Goal: Task Accomplishment & Management: Manage account settings

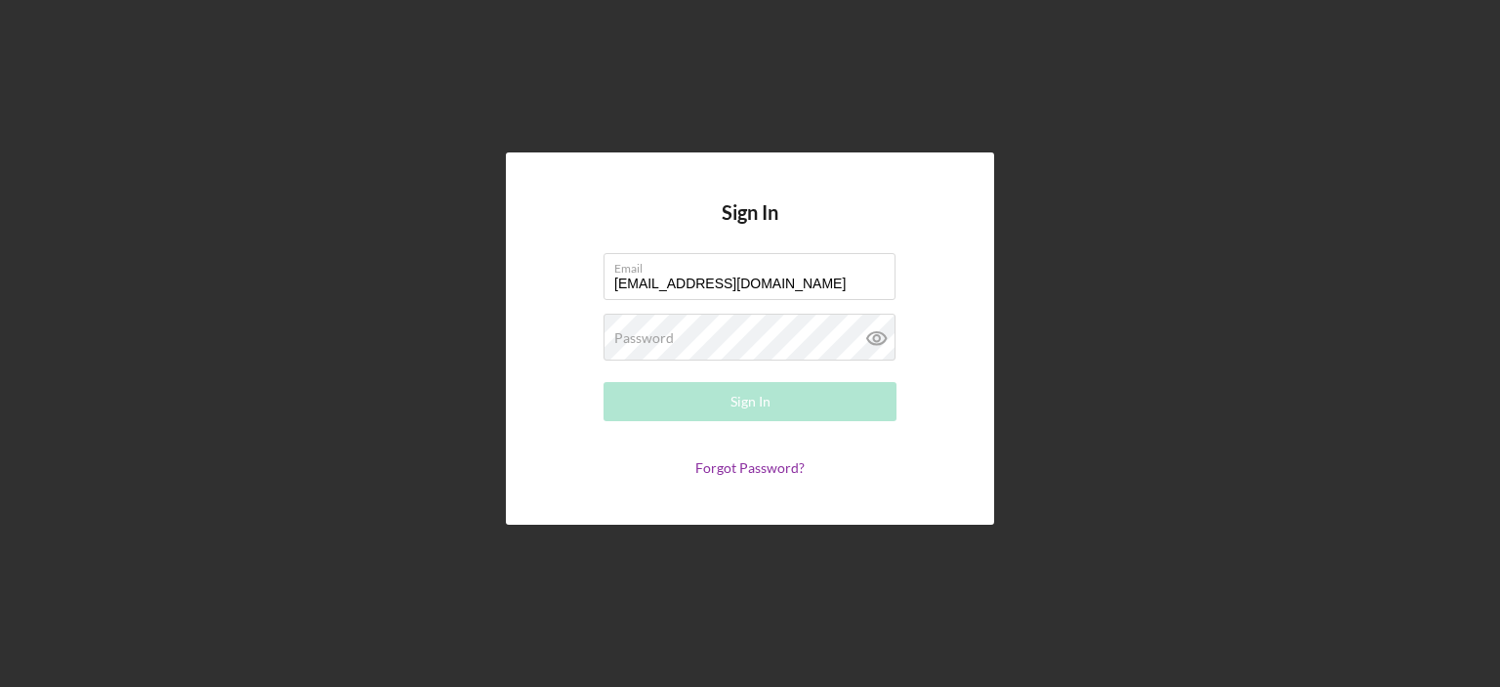
type input "[EMAIL_ADDRESS][DOMAIN_NAME]"
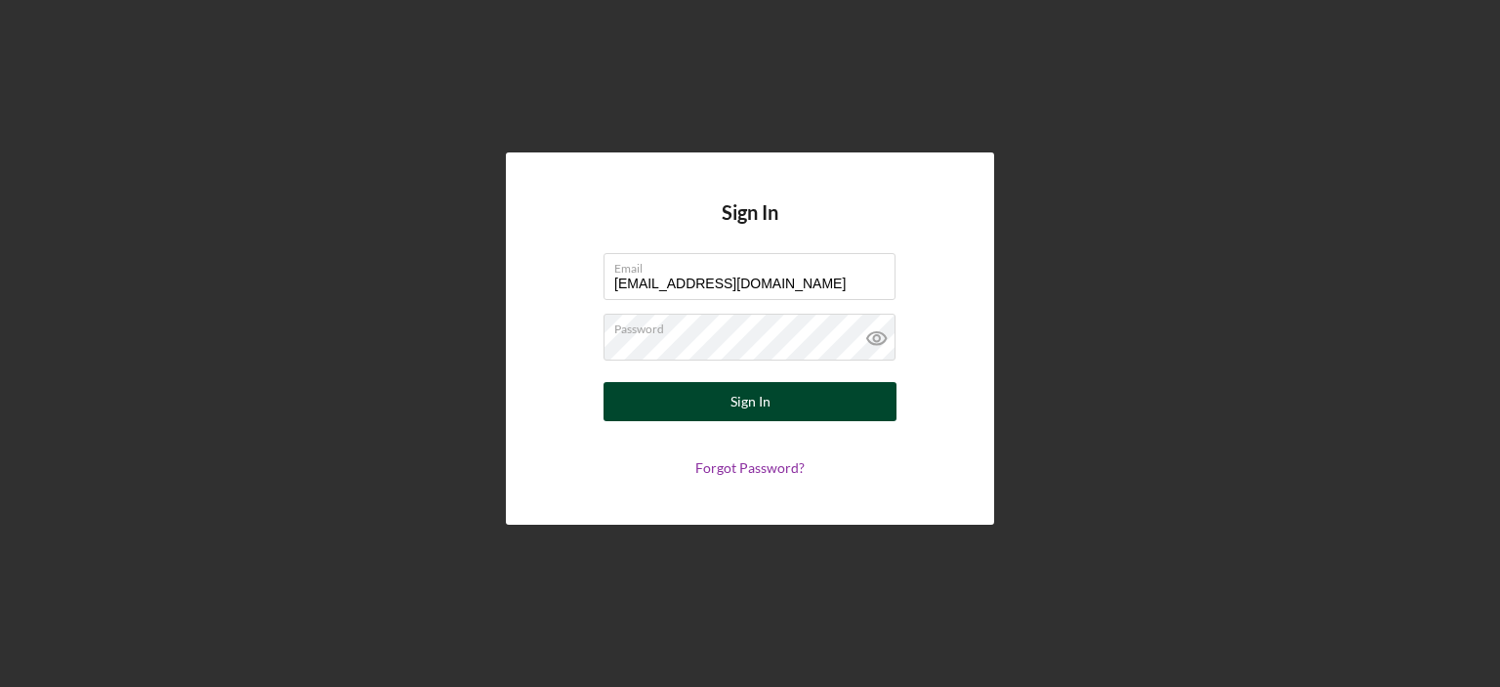
click at [729, 394] on button "Sign In" at bounding box center [750, 401] width 293 height 39
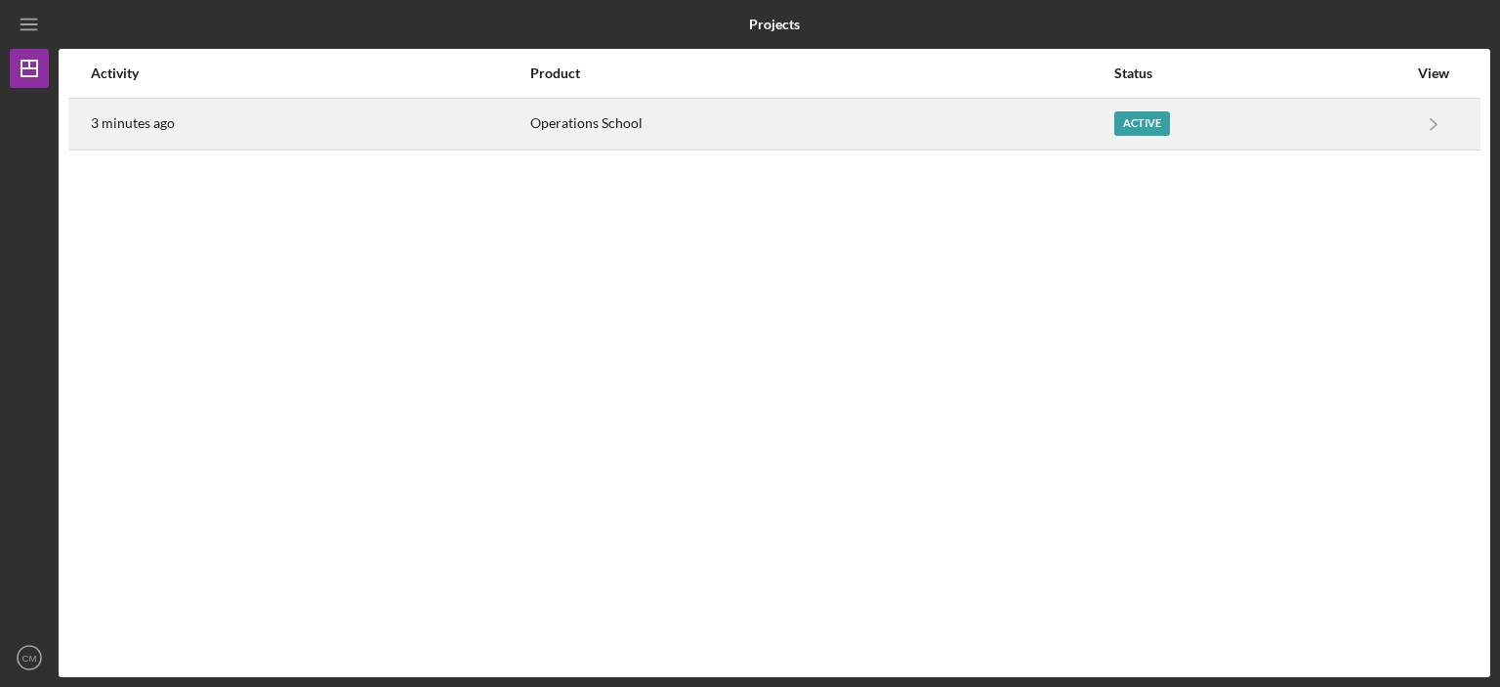
click at [1144, 127] on div "Active" at bounding box center [1143, 123] width 56 height 24
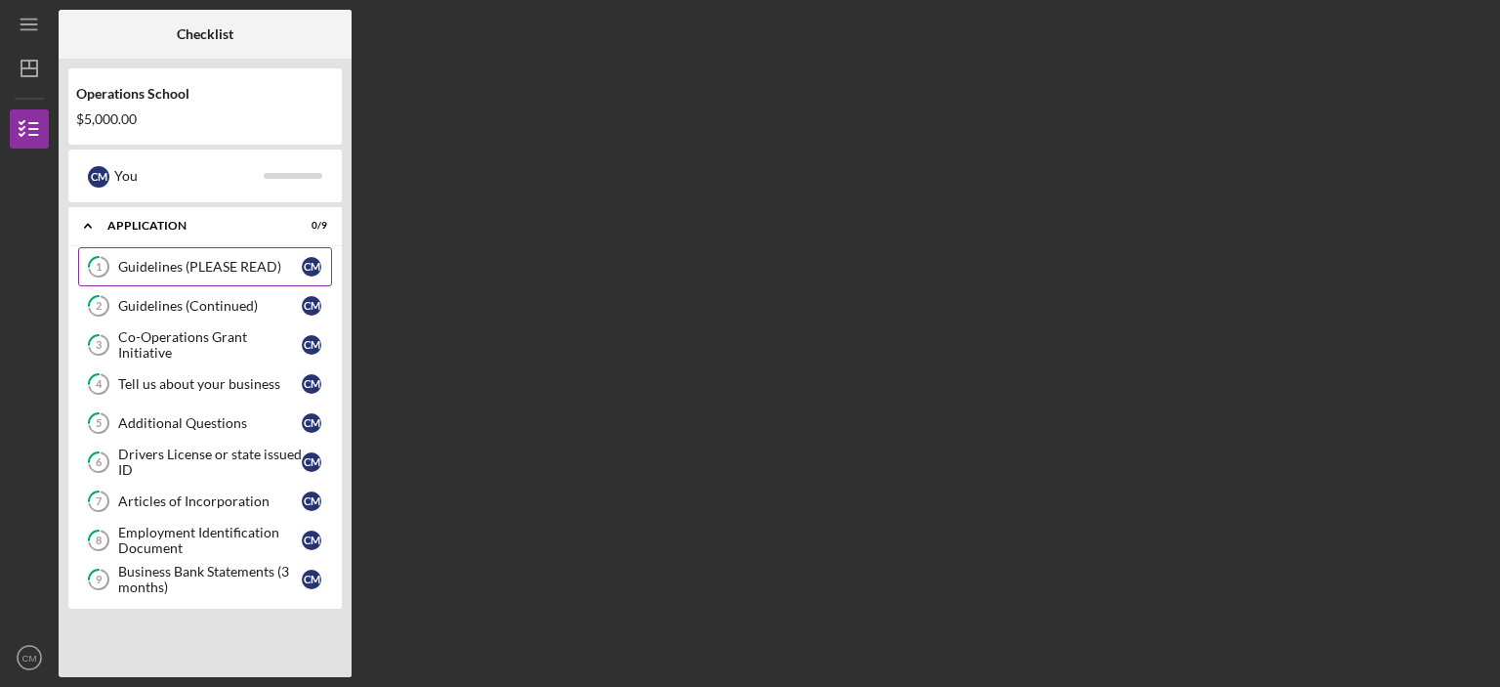
click at [228, 269] on div "Guidelines (PLEASE READ)" at bounding box center [210, 267] width 184 height 16
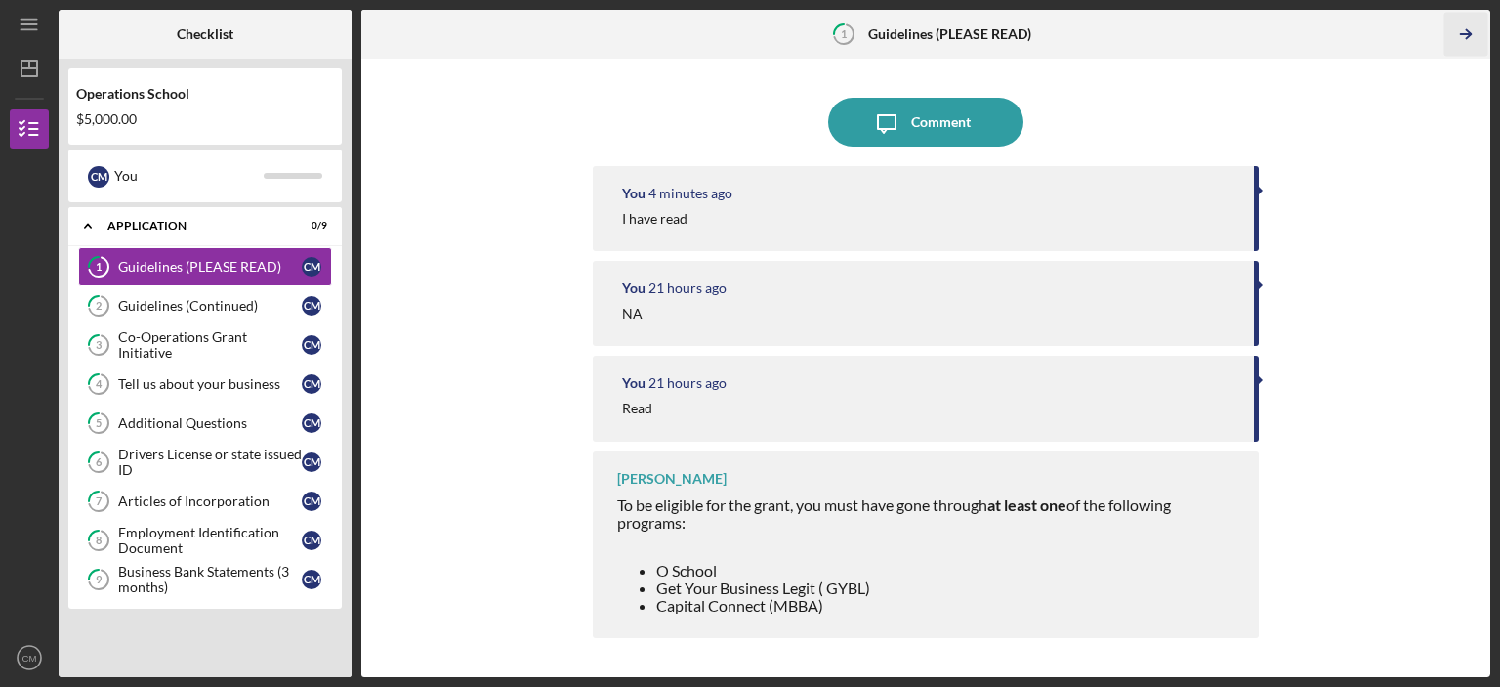
click at [1466, 29] on icon "Icon/Table Pagination Arrow" at bounding box center [1466, 35] width 44 height 44
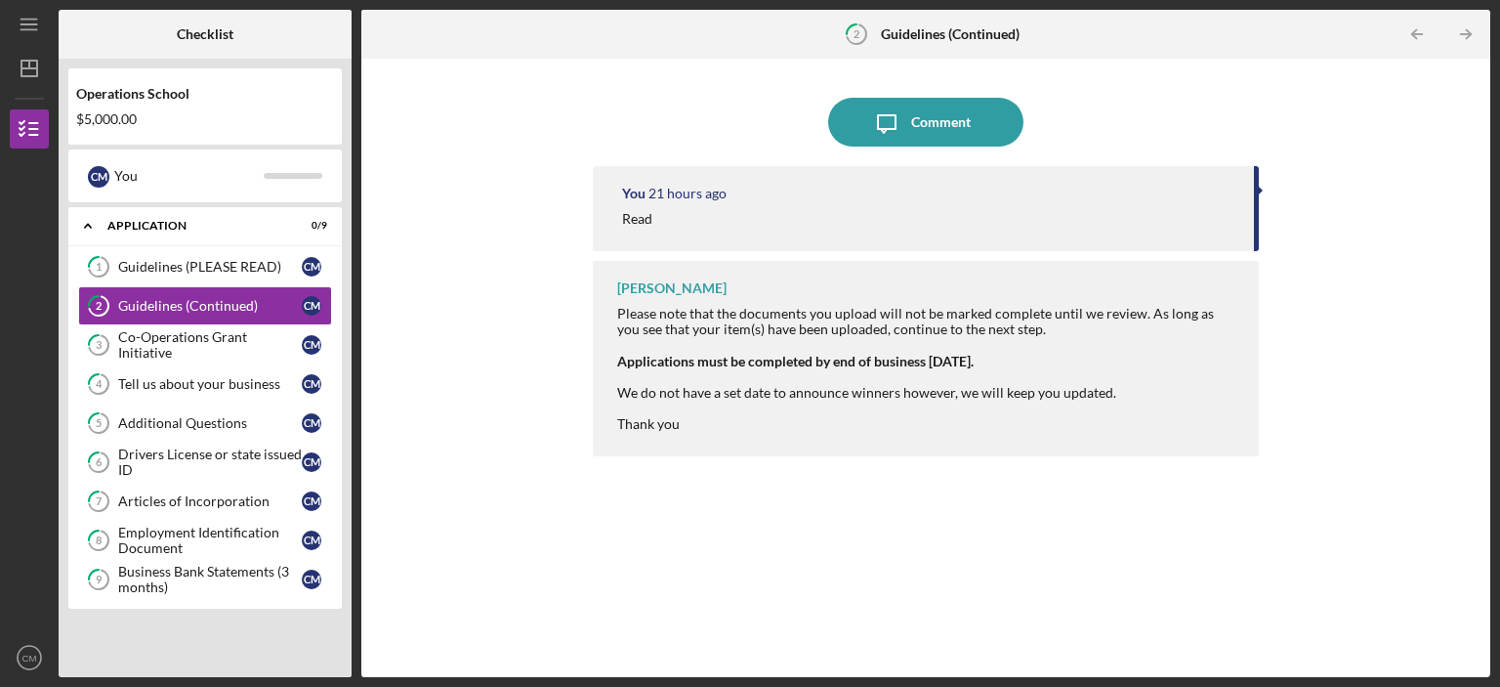
click at [1252, 192] on div "You 21 hours ago Read" at bounding box center [926, 208] width 666 height 85
drag, startPoint x: 974, startPoint y: 176, endPoint x: 948, endPoint y: 178, distance: 26.4
click at [948, 178] on div "You 21 hours ago Read" at bounding box center [926, 208] width 666 height 85
click at [958, 209] on div "You 21 hours ago Read" at bounding box center [926, 208] width 666 height 85
click at [852, 32] on icon "2" at bounding box center [856, 34] width 49 height 49
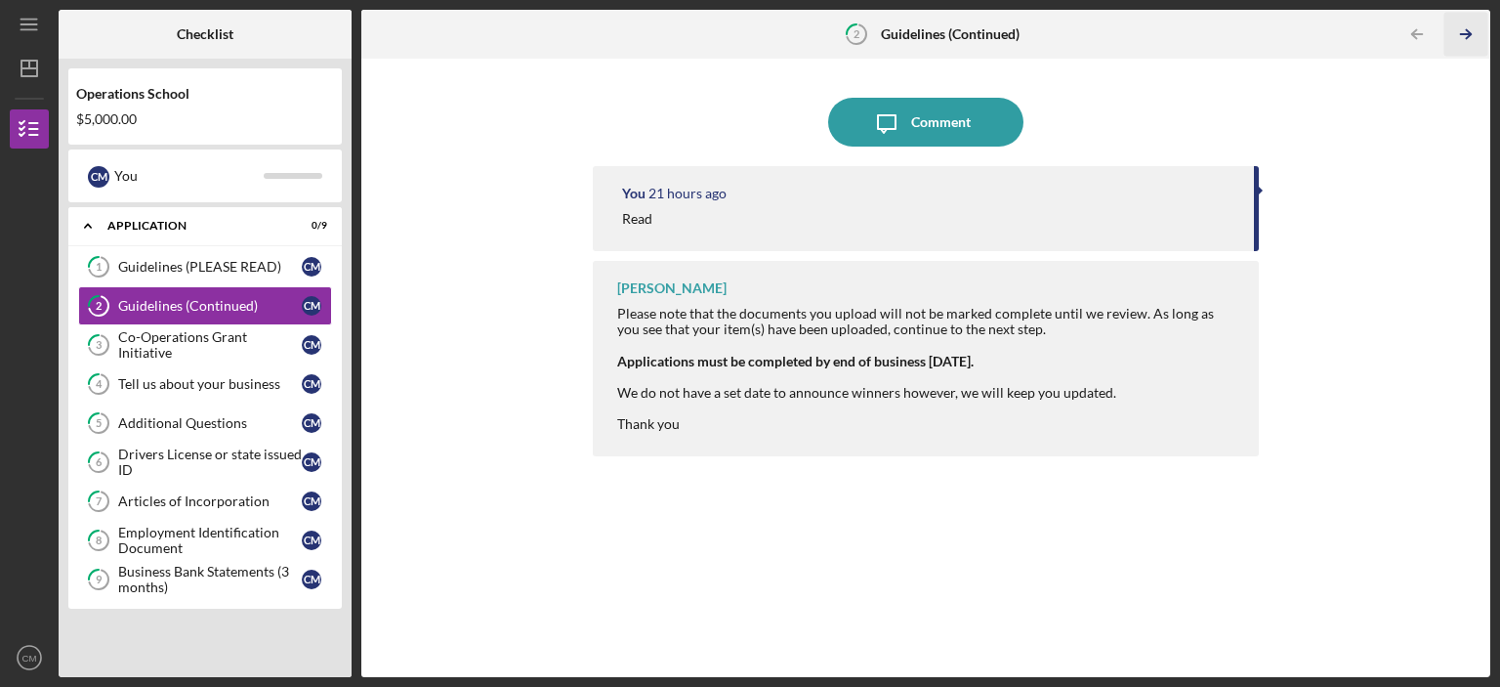
click at [1463, 31] on icon "Icon/Table Pagination Arrow" at bounding box center [1466, 35] width 44 height 44
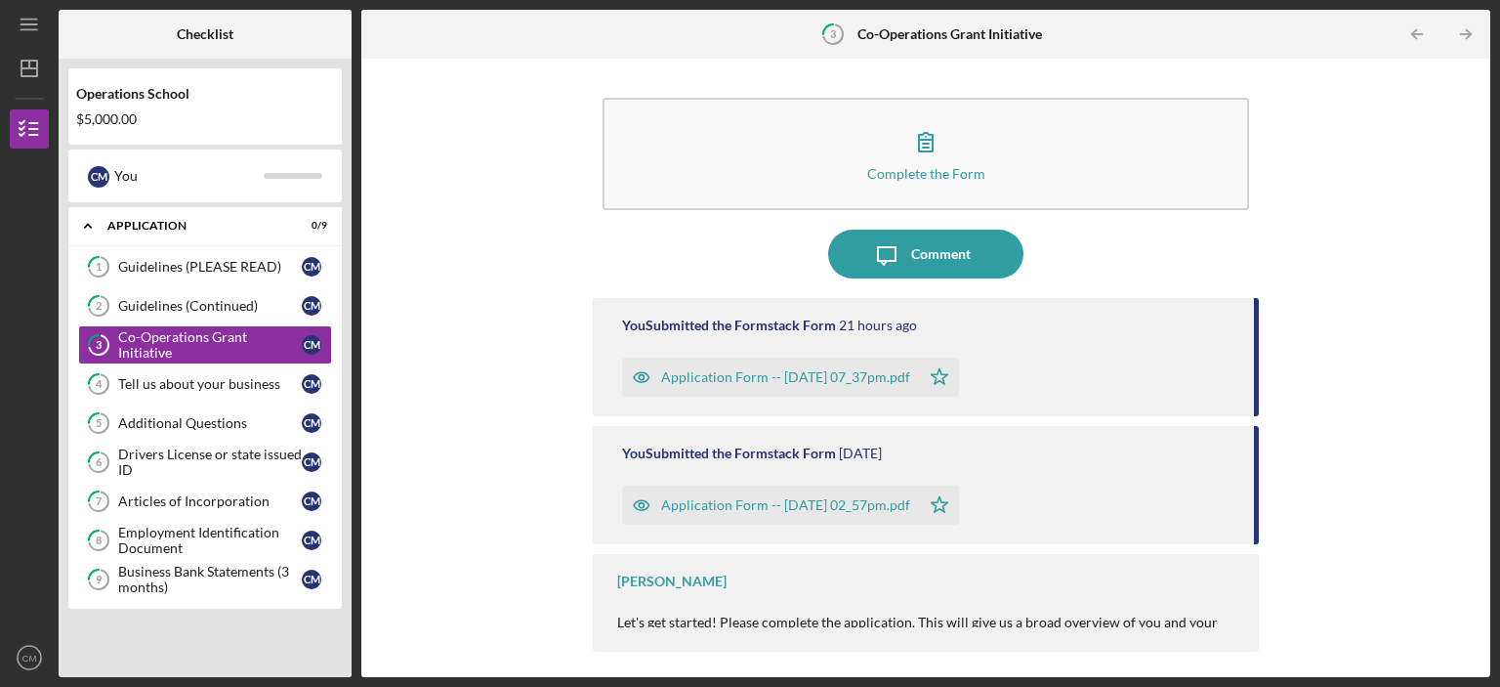
click at [796, 614] on div at bounding box center [928, 607] width 622 height 16
click at [1207, 611] on div at bounding box center [928, 607] width 622 height 16
click at [1106, 578] on div "Tiana Harris Let's get started! Please complete the application. This will give…" at bounding box center [926, 603] width 666 height 98
click at [1053, 485] on div "Application Form -- 2025-10-10 02_57pm.pdf Icon/Star" at bounding box center [928, 500] width 612 height 49
click at [949, 510] on polygon "button" at bounding box center [940, 504] width 17 height 16
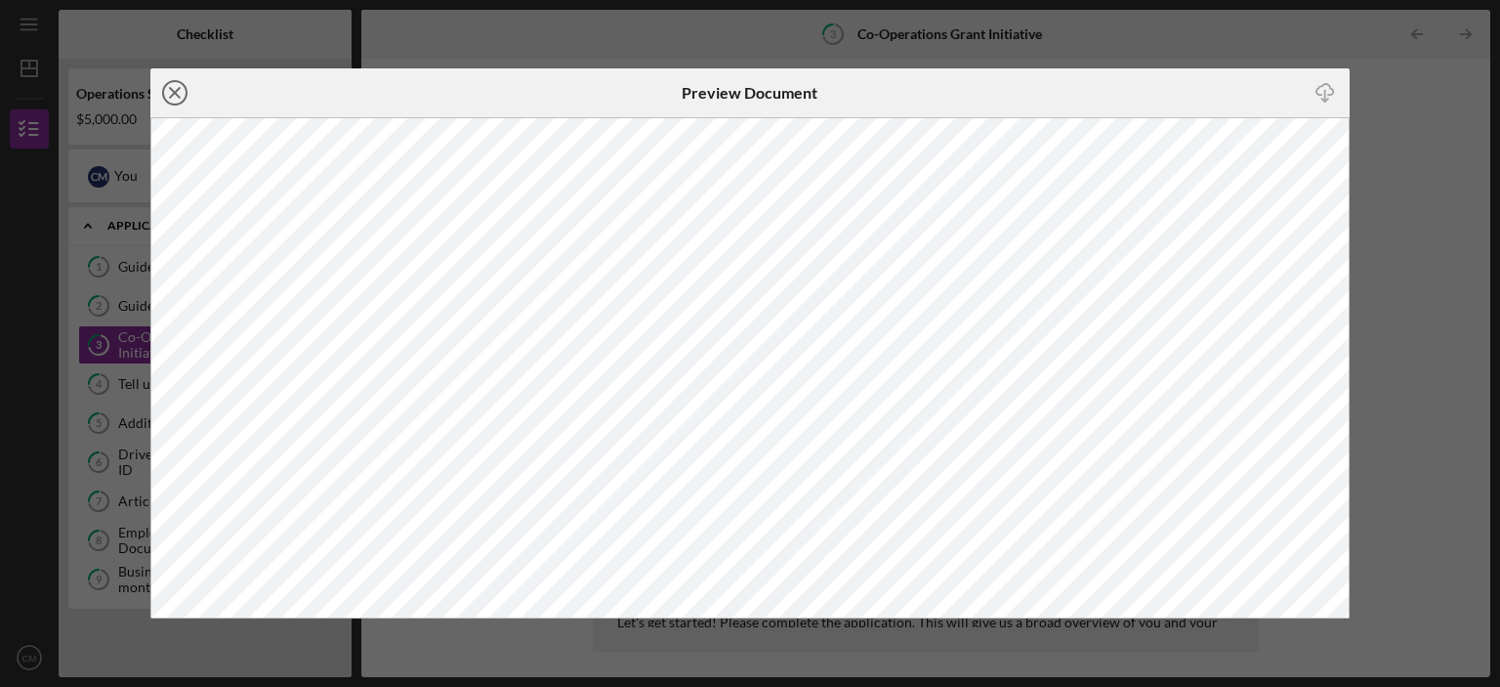
click at [171, 96] on line at bounding box center [175, 93] width 10 height 10
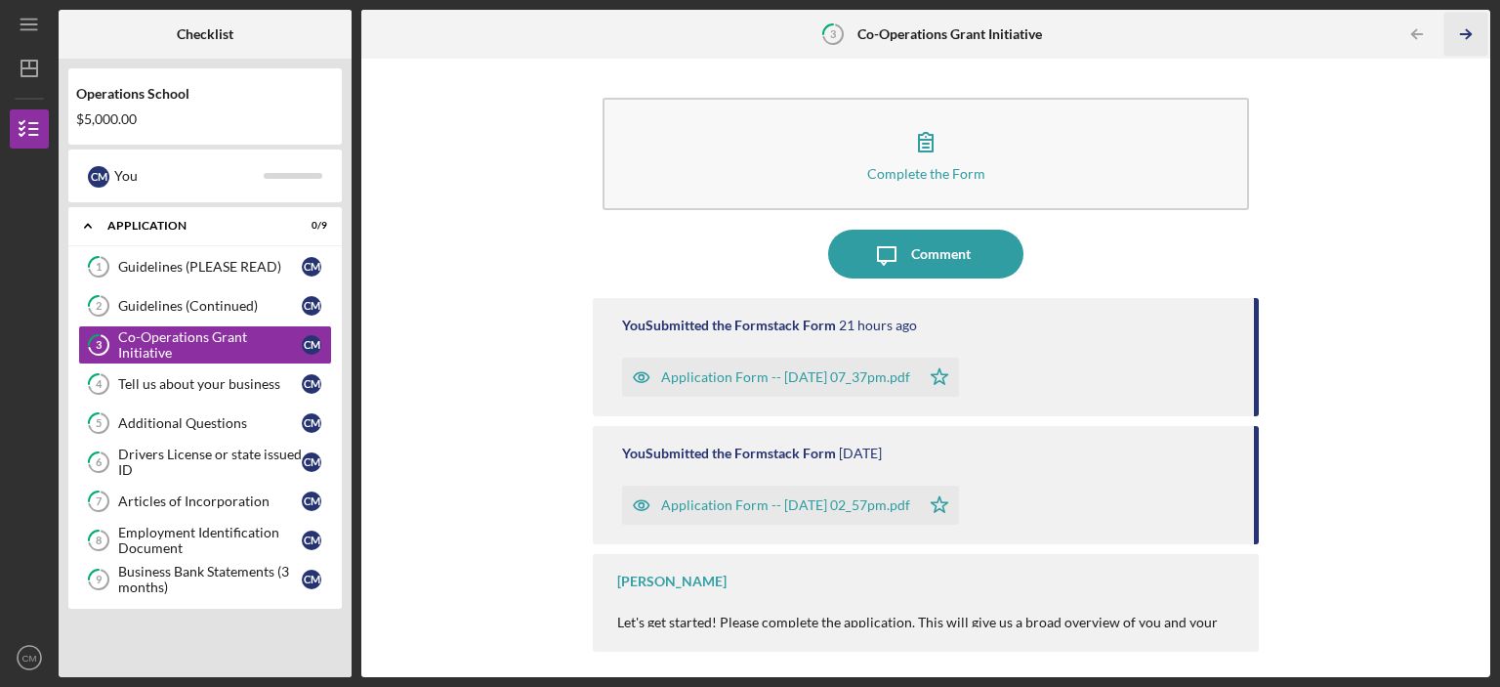
click at [1465, 38] on icon "Icon/Table Pagination Arrow" at bounding box center [1466, 35] width 44 height 44
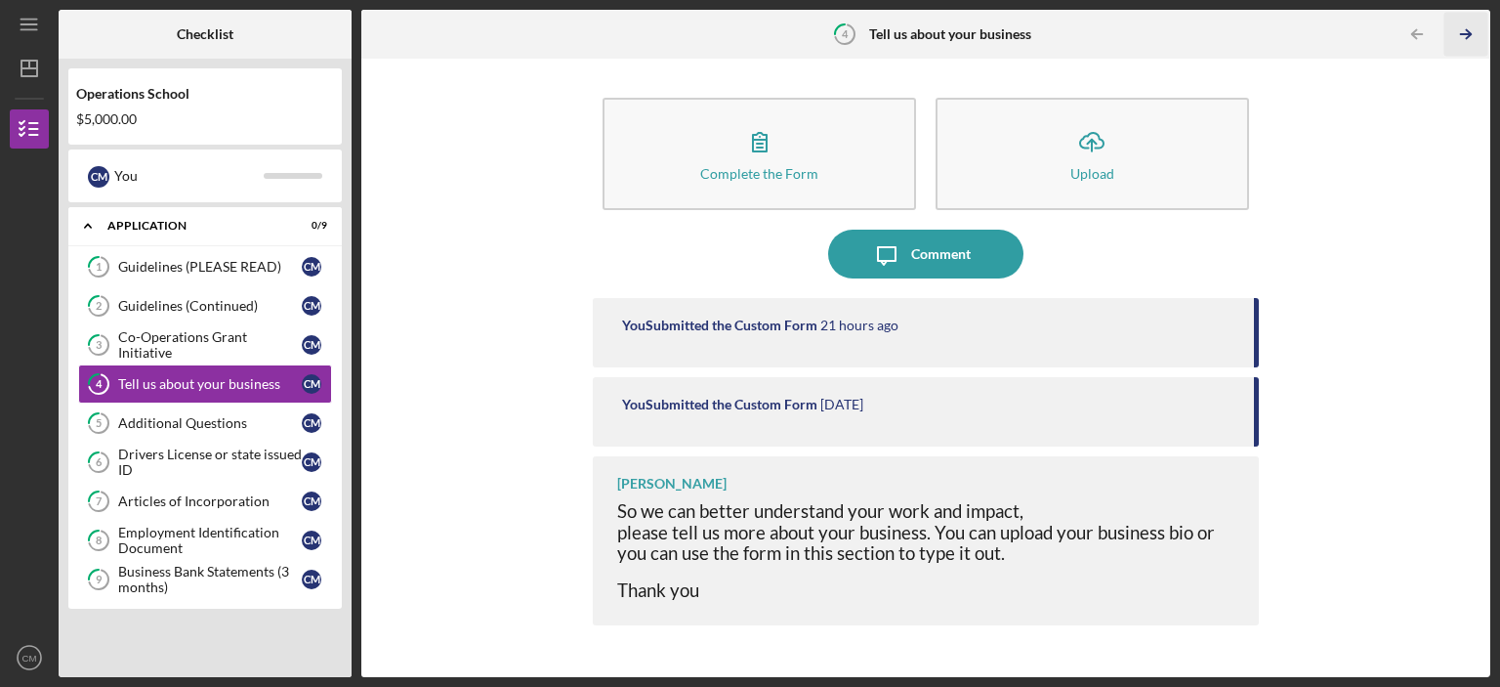
click at [1465, 32] on icon "Icon/Table Pagination Arrow" at bounding box center [1466, 35] width 44 height 44
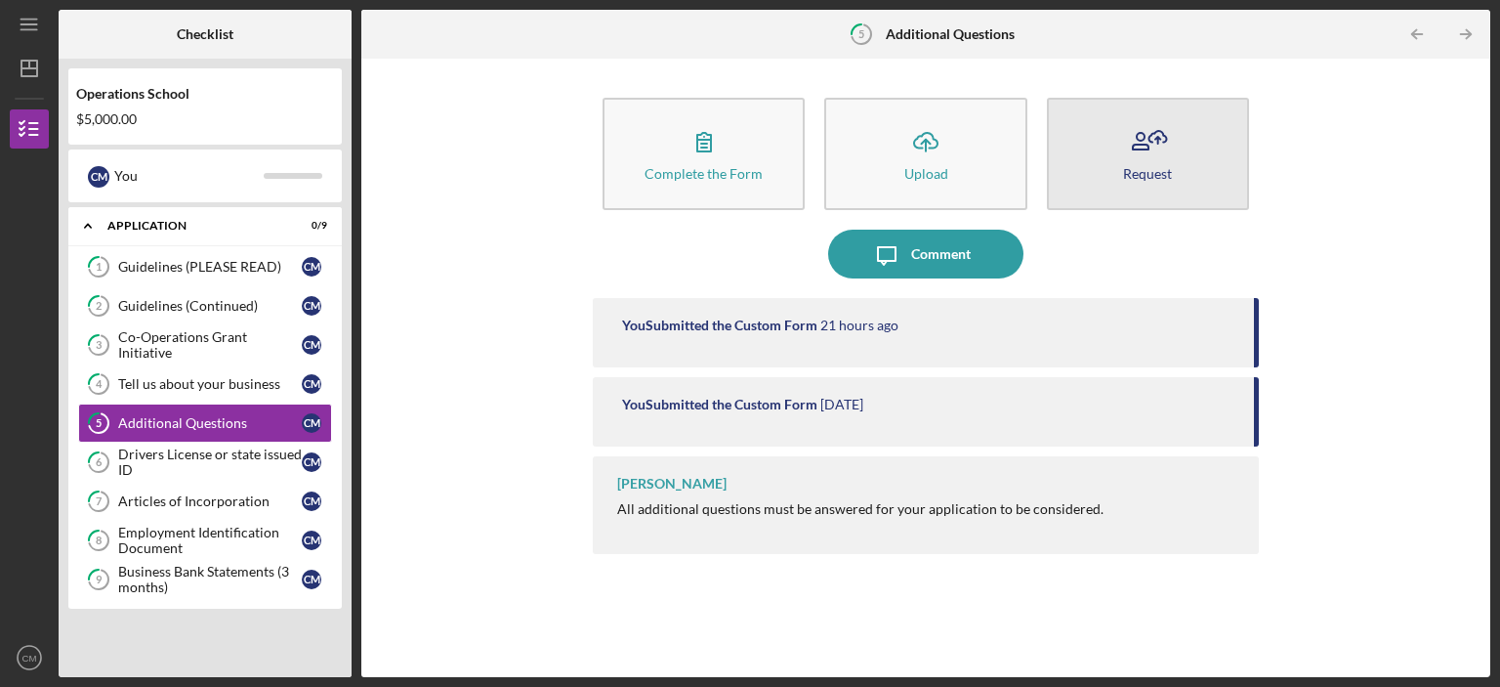
click at [1142, 158] on icon "button" at bounding box center [1147, 141] width 49 height 49
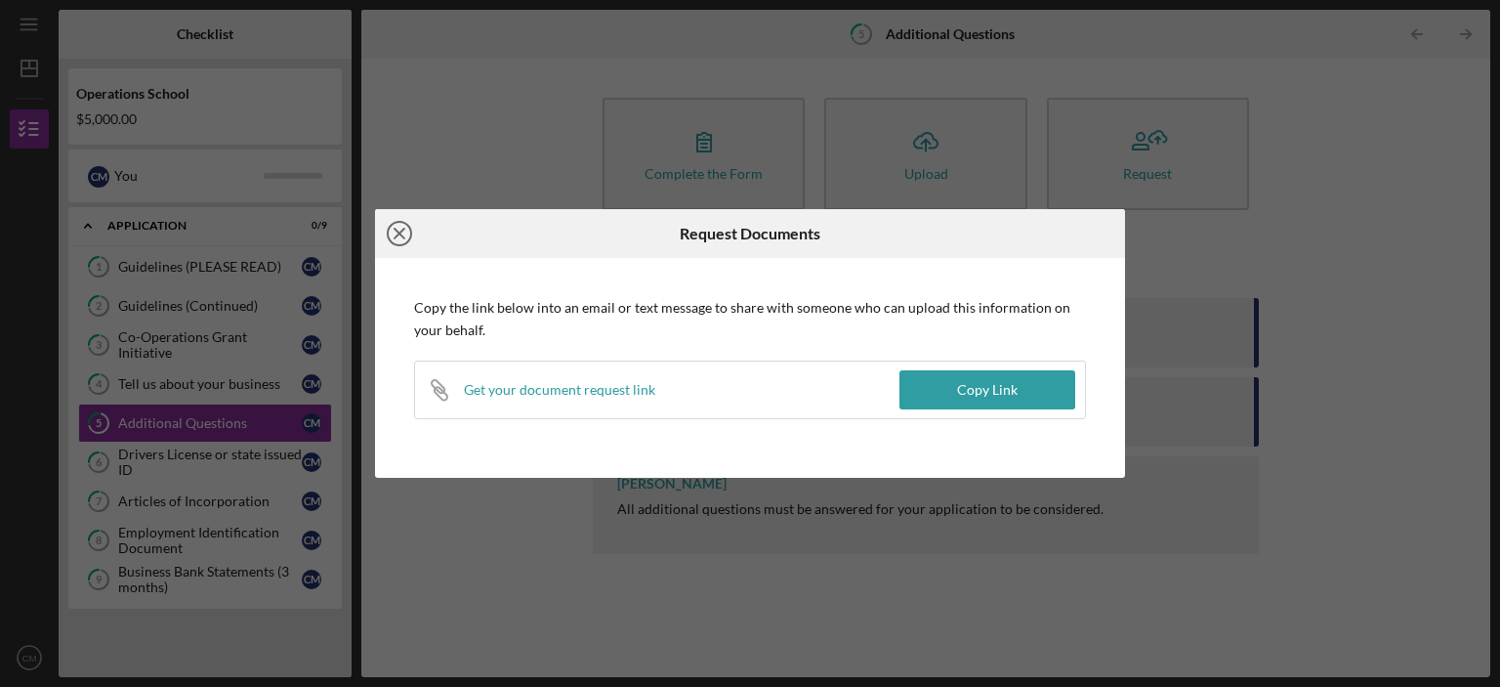
click at [406, 235] on icon "Icon/Close" at bounding box center [399, 233] width 49 height 49
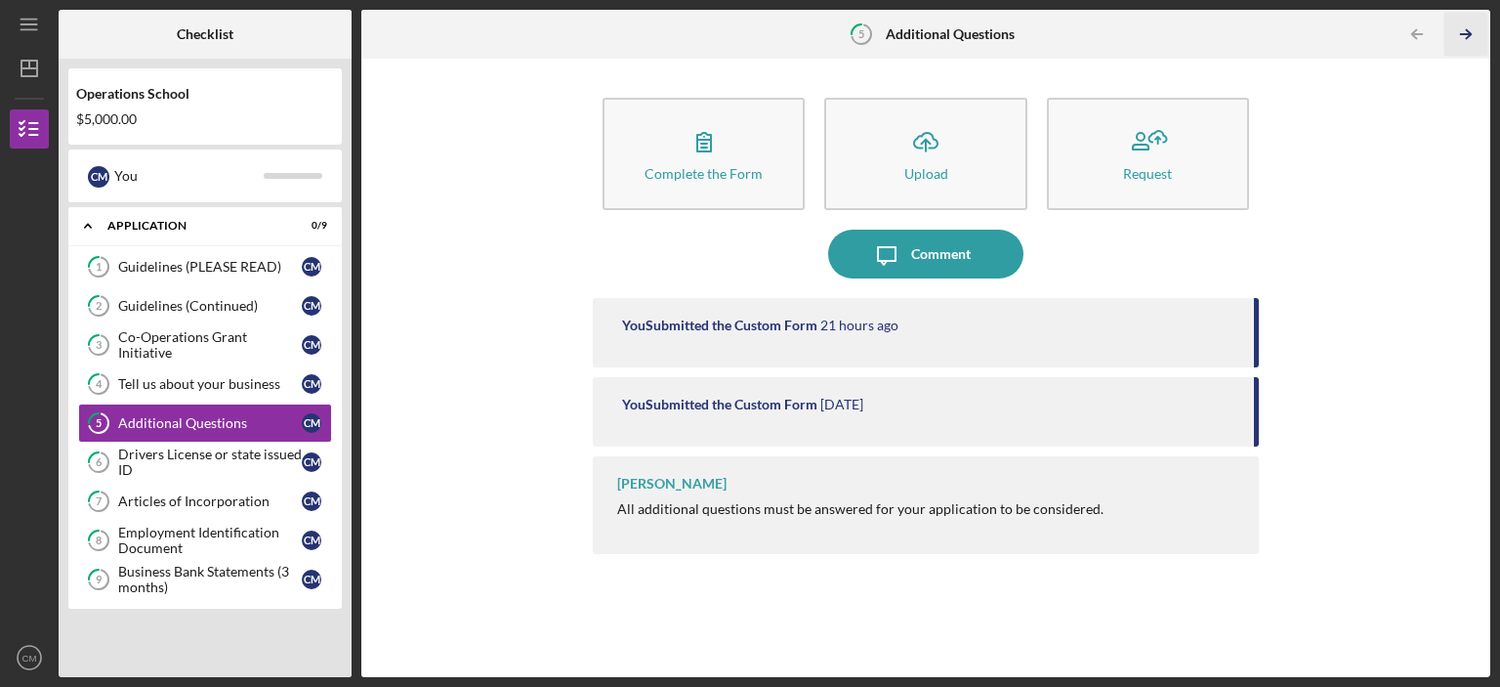
click at [1468, 31] on polyline "button" at bounding box center [1468, 34] width 5 height 9
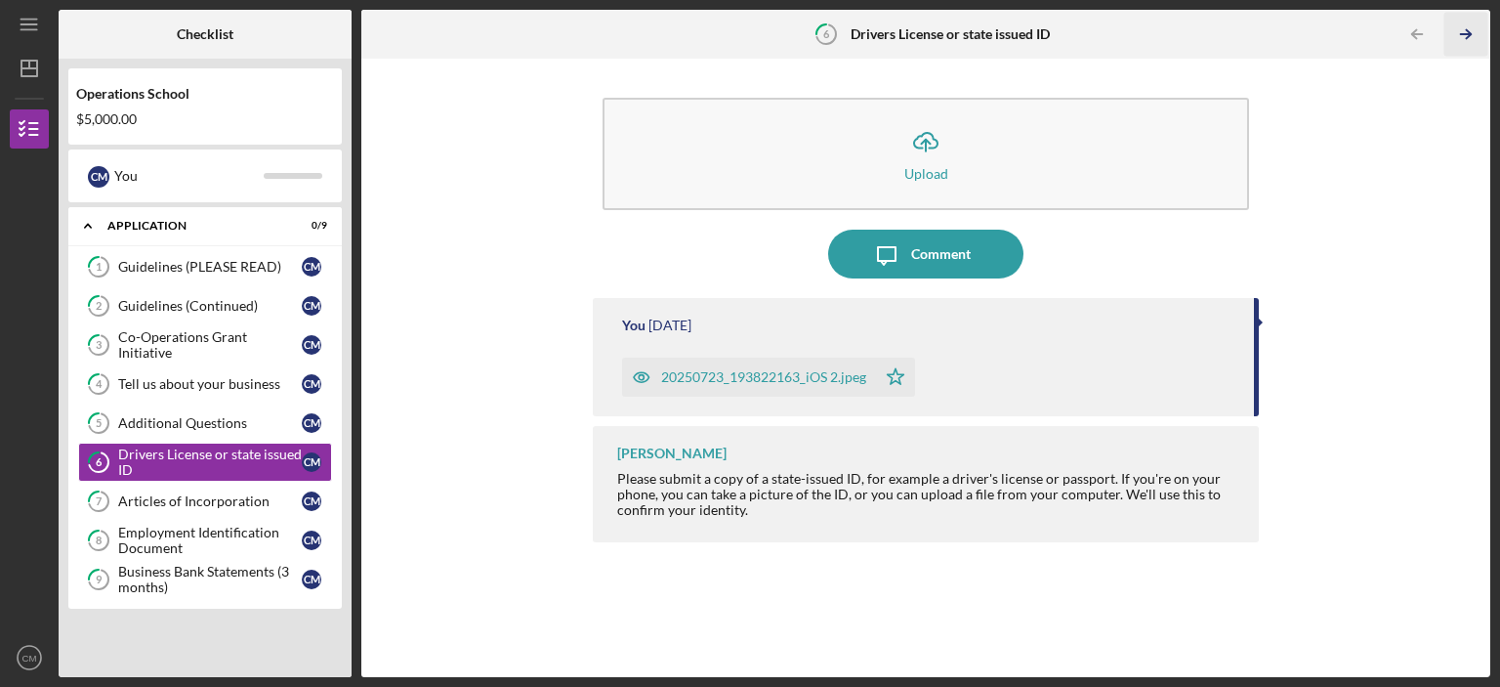
click at [1462, 30] on icon "Icon/Table Pagination Arrow" at bounding box center [1466, 35] width 44 height 44
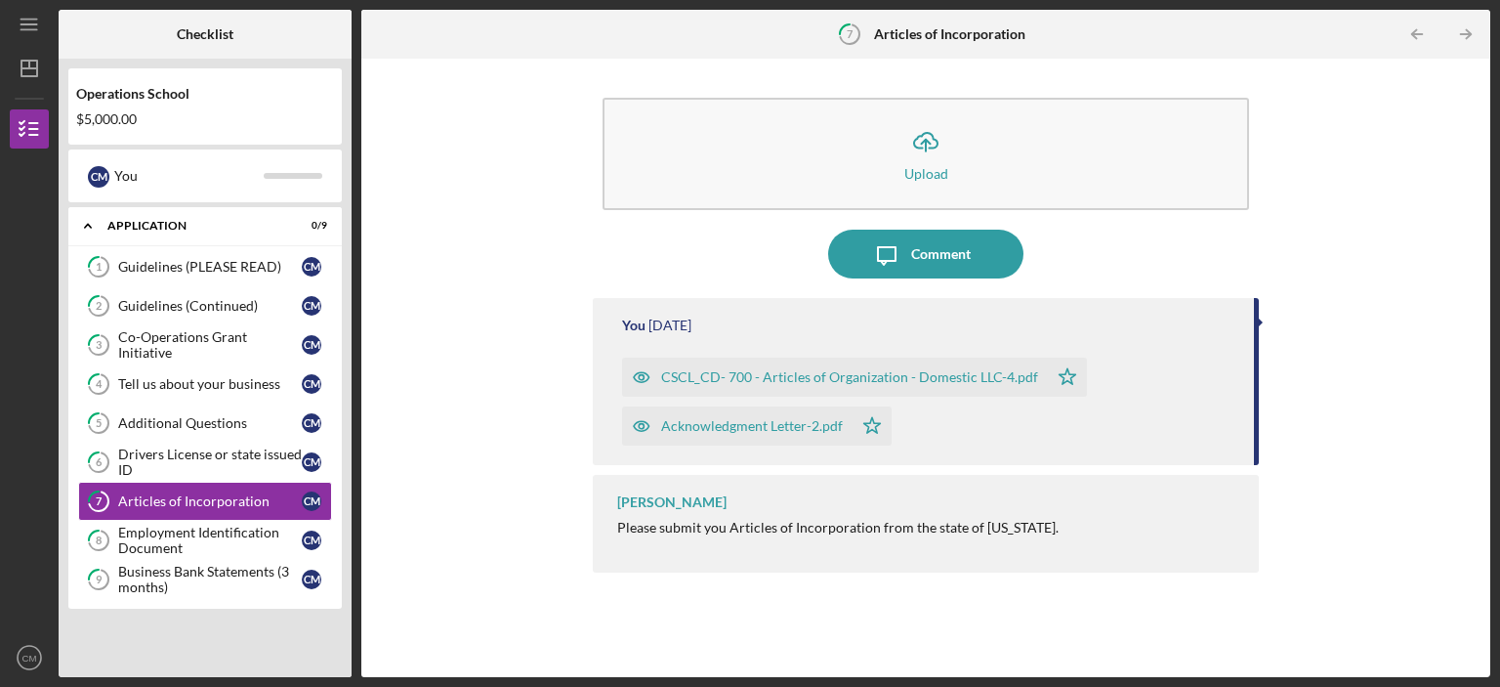
click at [1462, 30] on icon "Icon/Table Pagination Arrow" at bounding box center [1466, 35] width 44 height 44
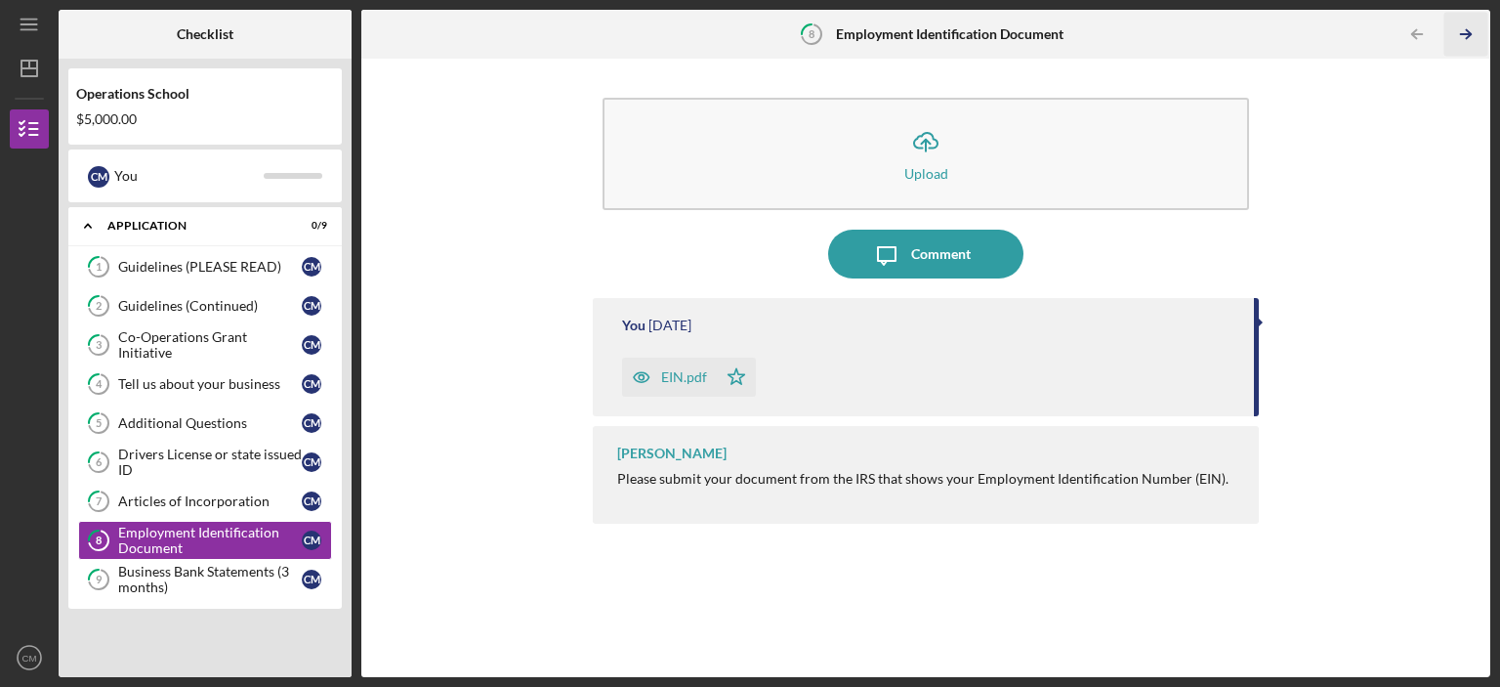
click at [1462, 33] on icon "Icon/Table Pagination Arrow" at bounding box center [1466, 35] width 44 height 44
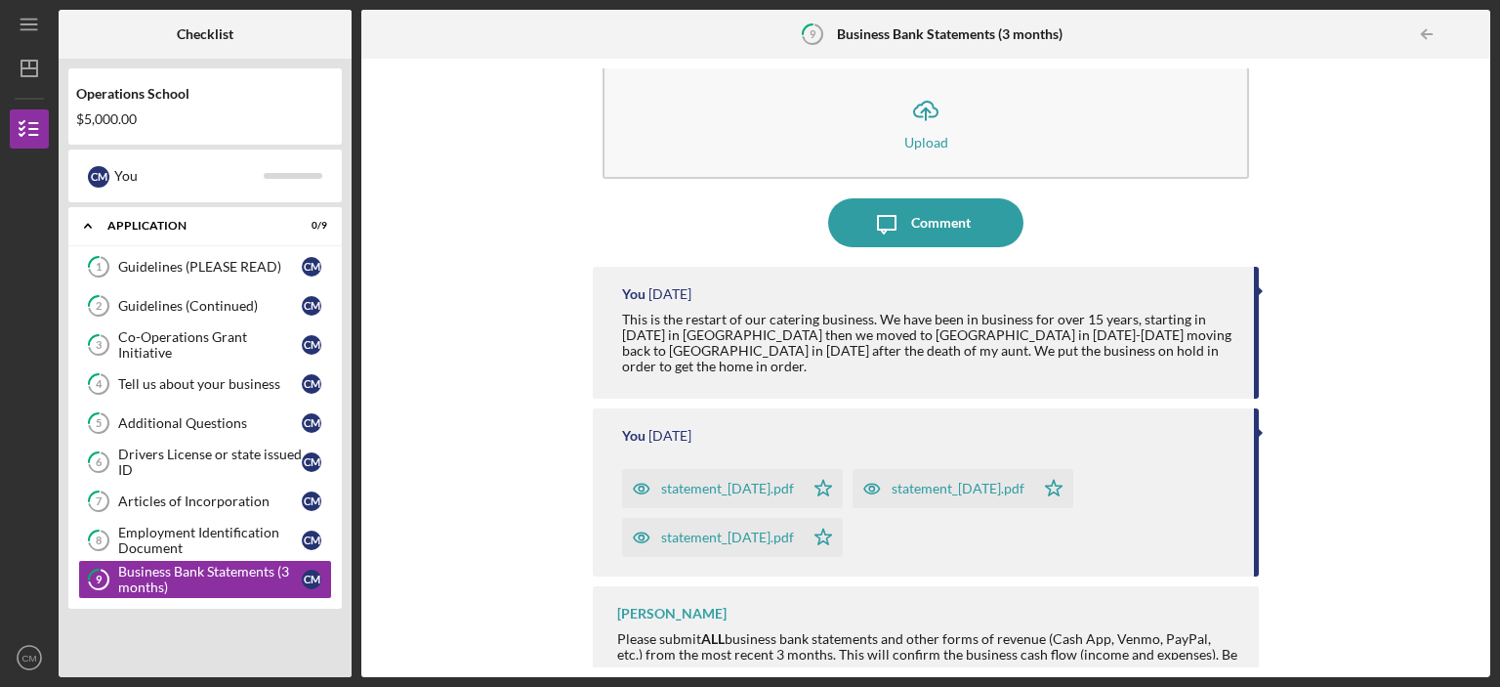
scroll to position [31, 0]
click at [32, 138] on icon "button" at bounding box center [29, 129] width 49 height 49
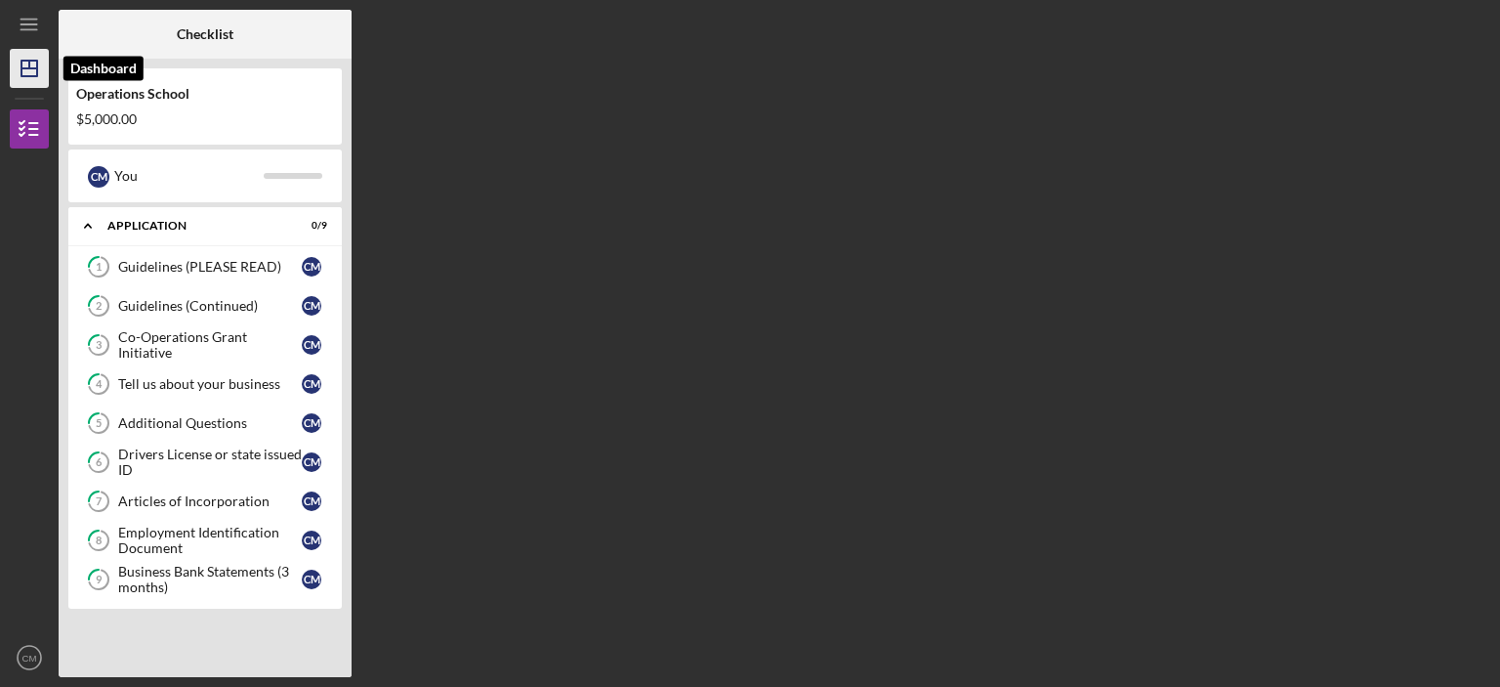
click at [20, 77] on icon "Icon/Dashboard" at bounding box center [29, 68] width 49 height 49
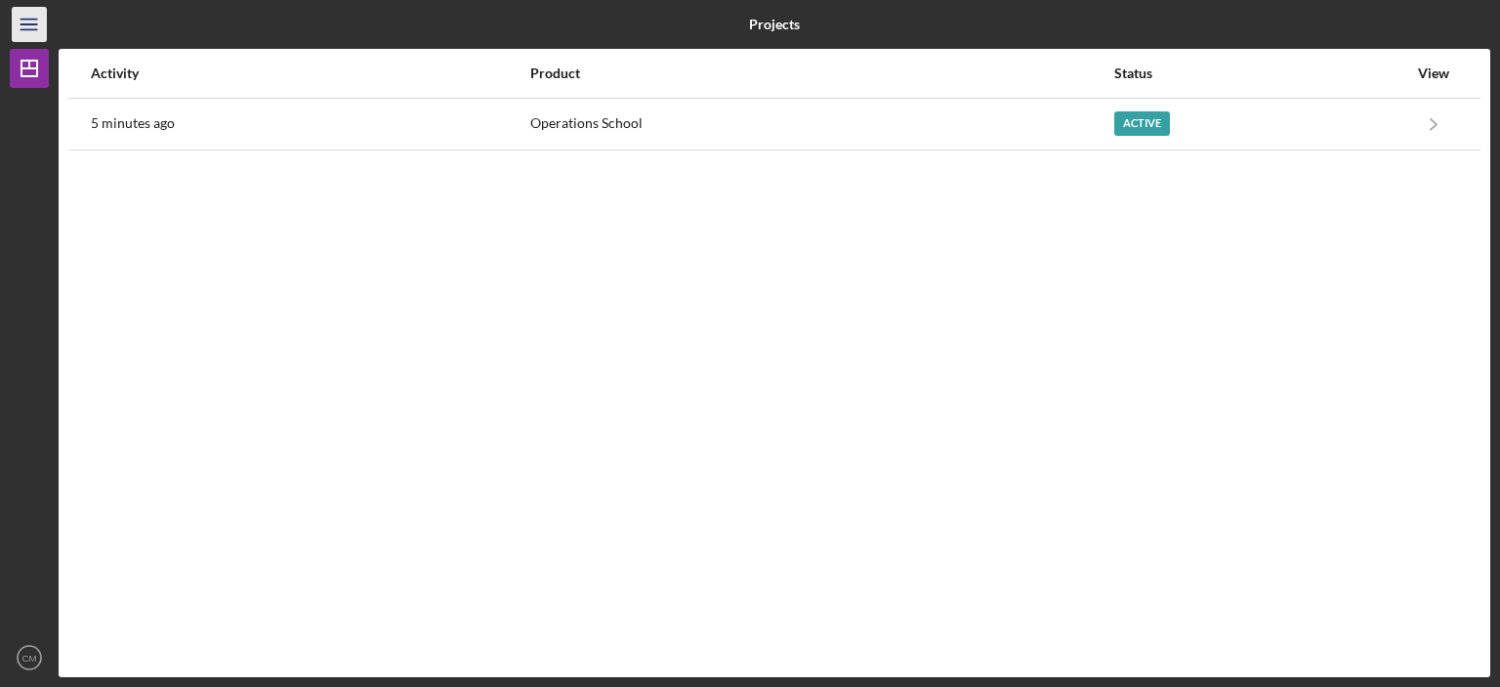
click at [30, 31] on icon "Icon/Menu" at bounding box center [30, 25] width 44 height 44
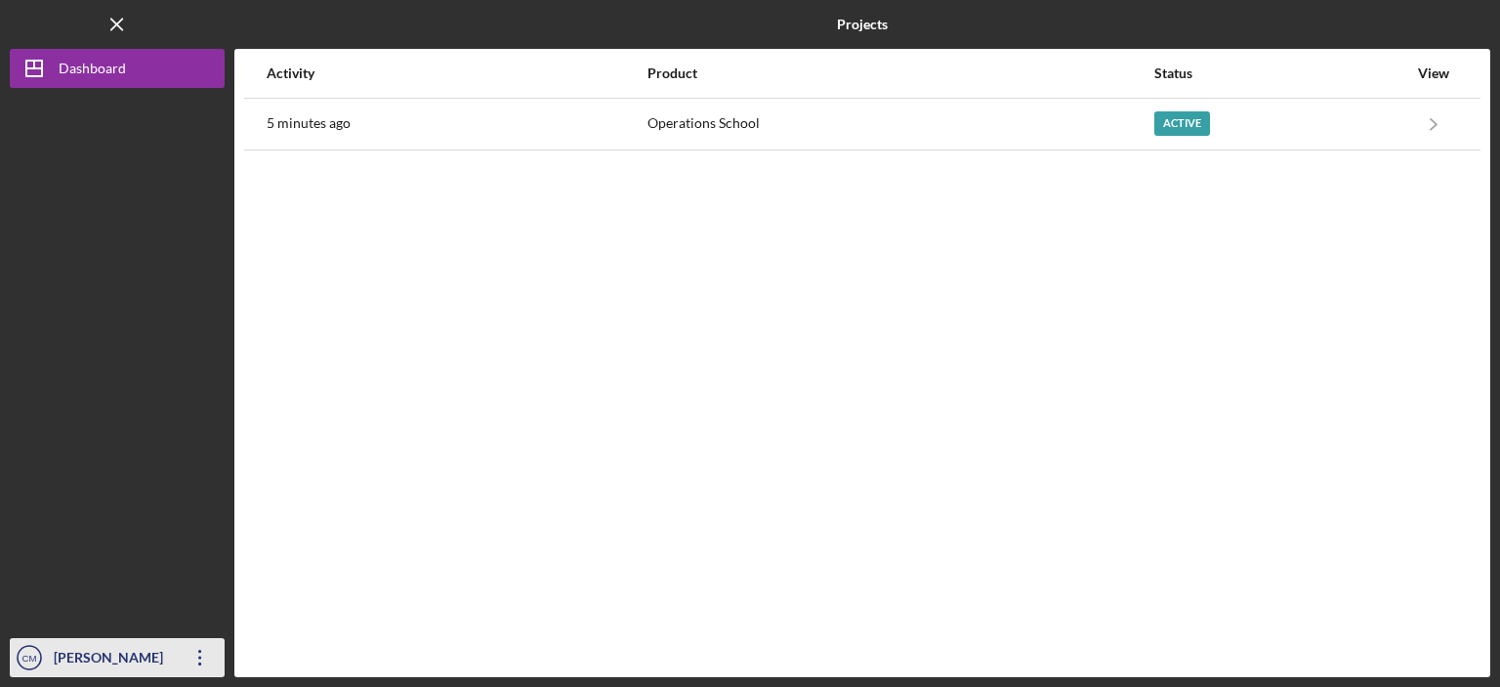
click at [201, 656] on icon "Icon/Overflow" at bounding box center [200, 657] width 49 height 49
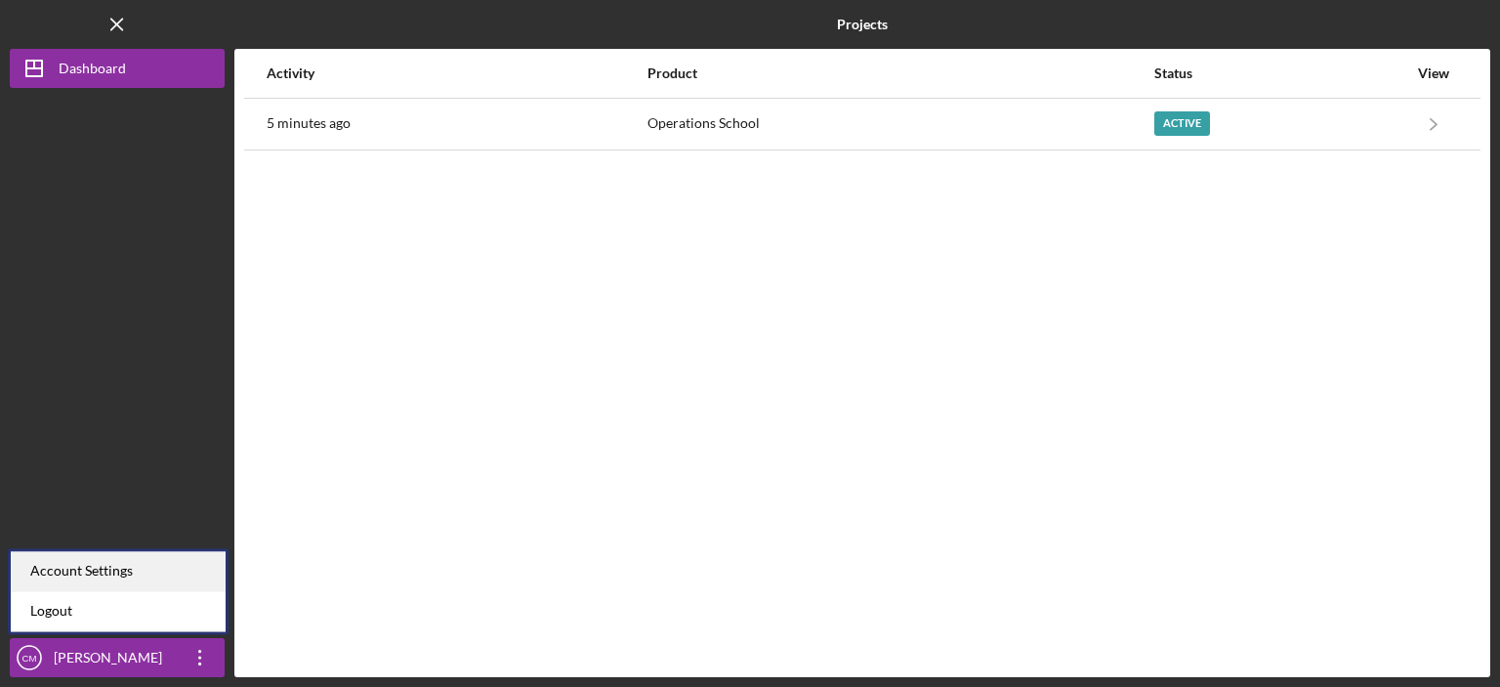
click at [145, 569] on div "Account Settings" at bounding box center [118, 571] width 215 height 40
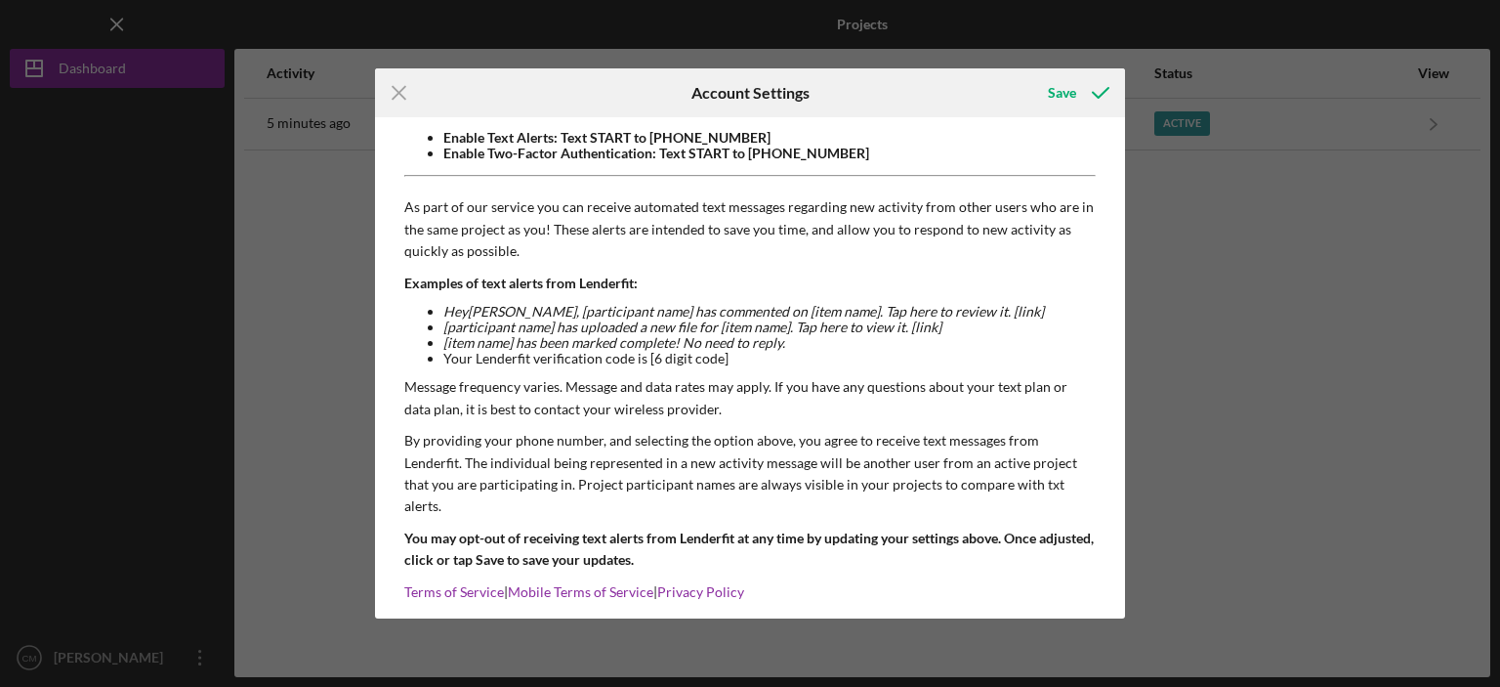
scroll to position [164, 0]
click at [1064, 91] on div "Save" at bounding box center [1062, 92] width 28 height 39
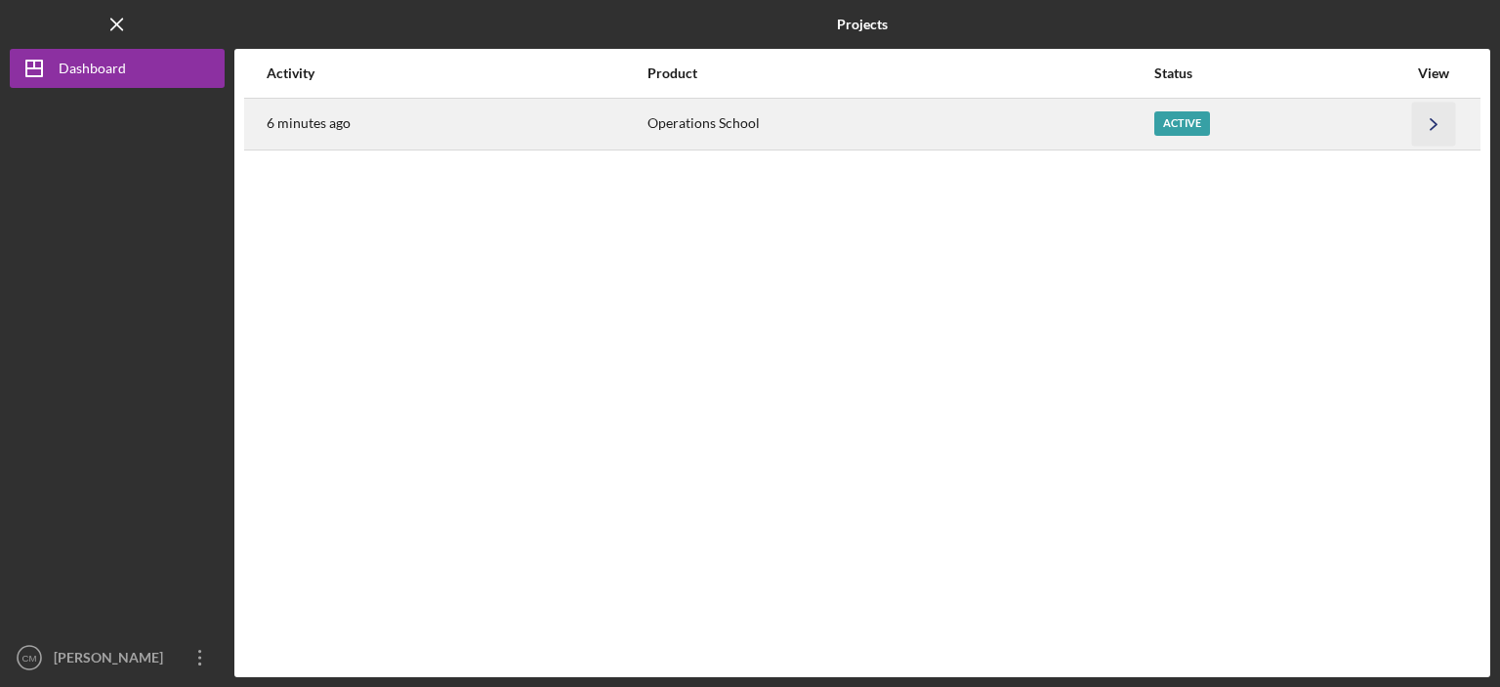
click at [1428, 125] on icon "Icon/Navigate" at bounding box center [1435, 124] width 44 height 44
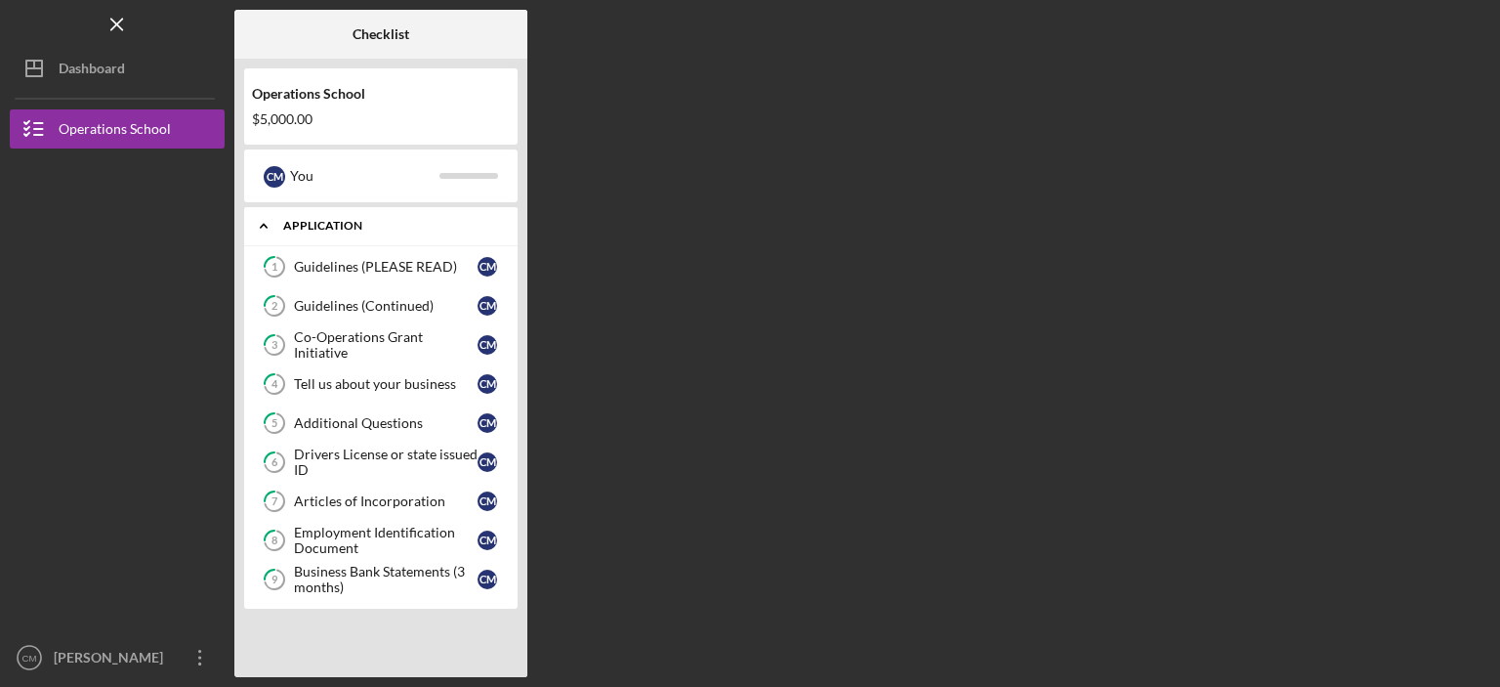
click at [346, 223] on div "Application" at bounding box center [388, 226] width 210 height 12
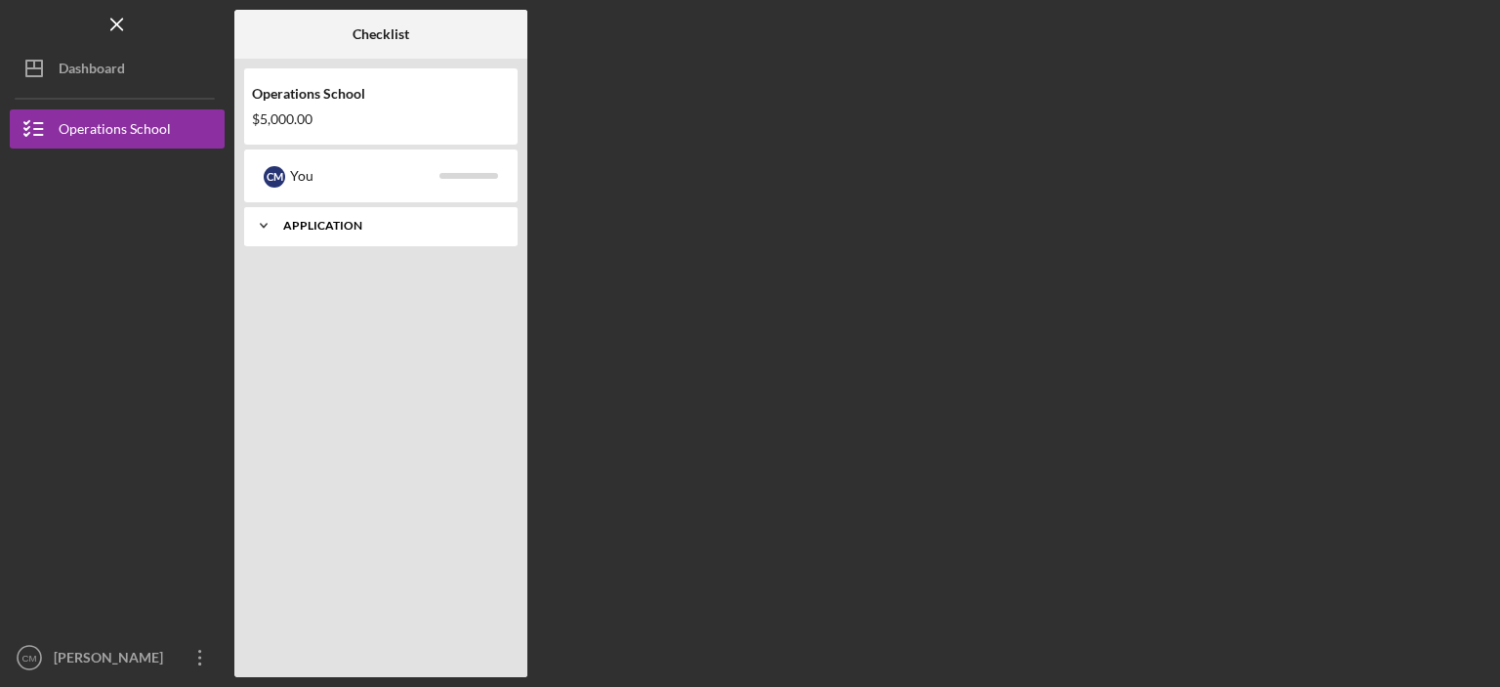
click at [346, 225] on div "Application" at bounding box center [388, 226] width 210 height 12
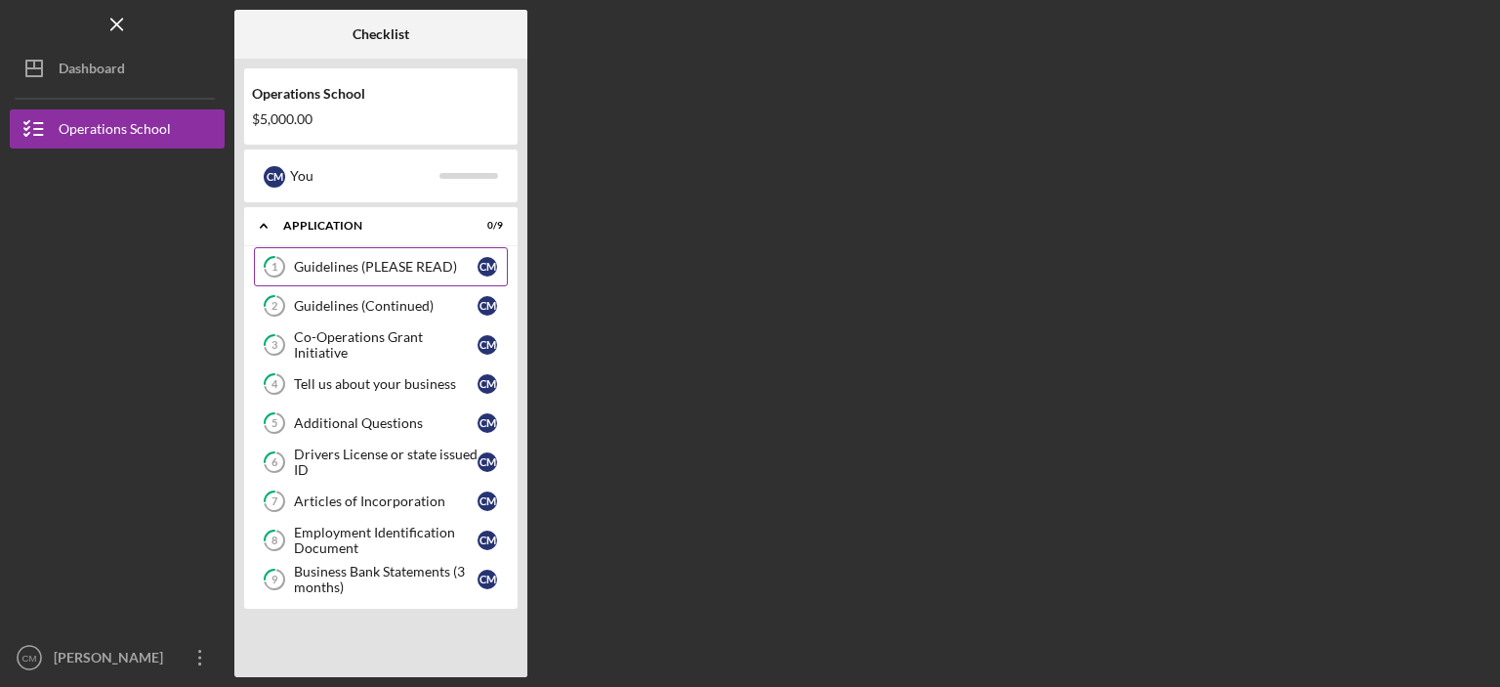
click at [361, 270] on div "Guidelines (PLEASE READ)" at bounding box center [386, 267] width 184 height 16
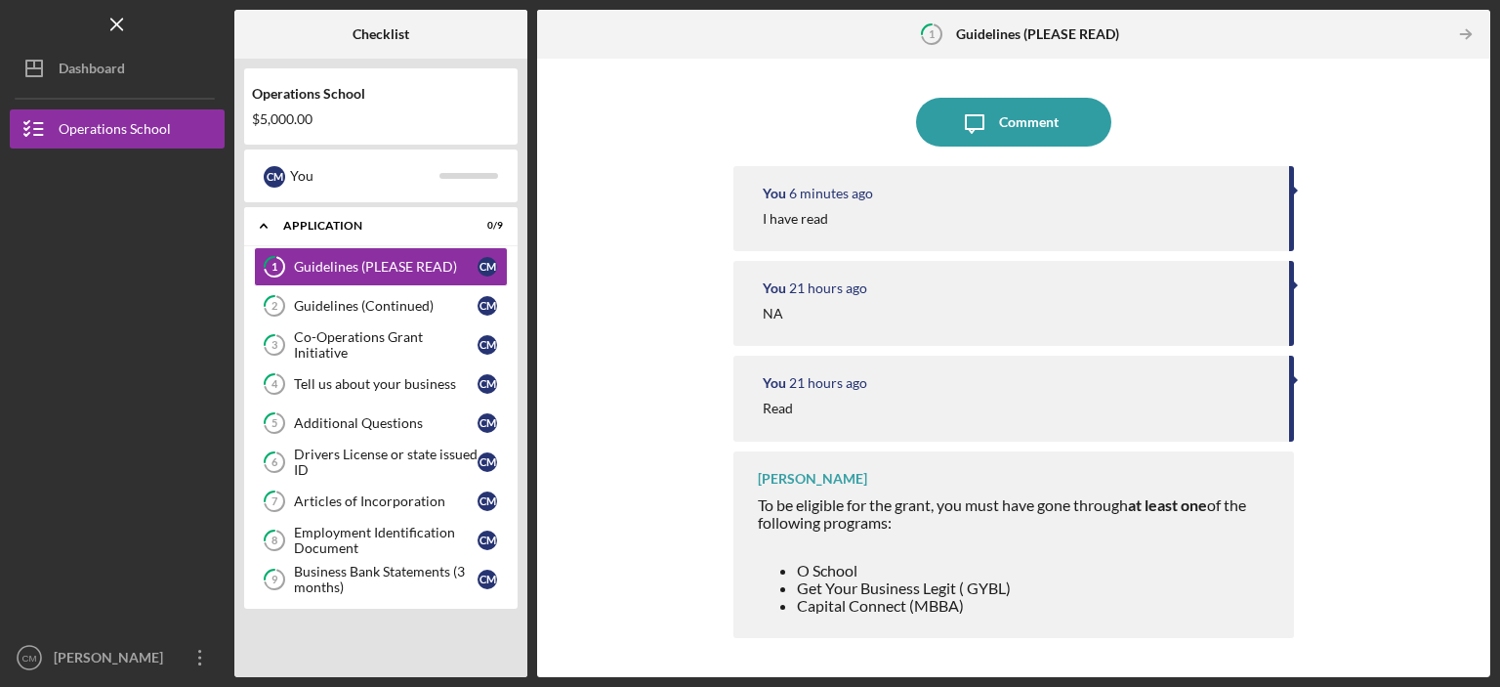
click at [781, 580] on ul "O School Get Your Business Legit ( GYBL) Capital Connect (MBBA) Black Print (MB…" at bounding box center [1016, 615] width 517 height 107
click at [201, 658] on icon "Icon/Overflow" at bounding box center [200, 657] width 49 height 49
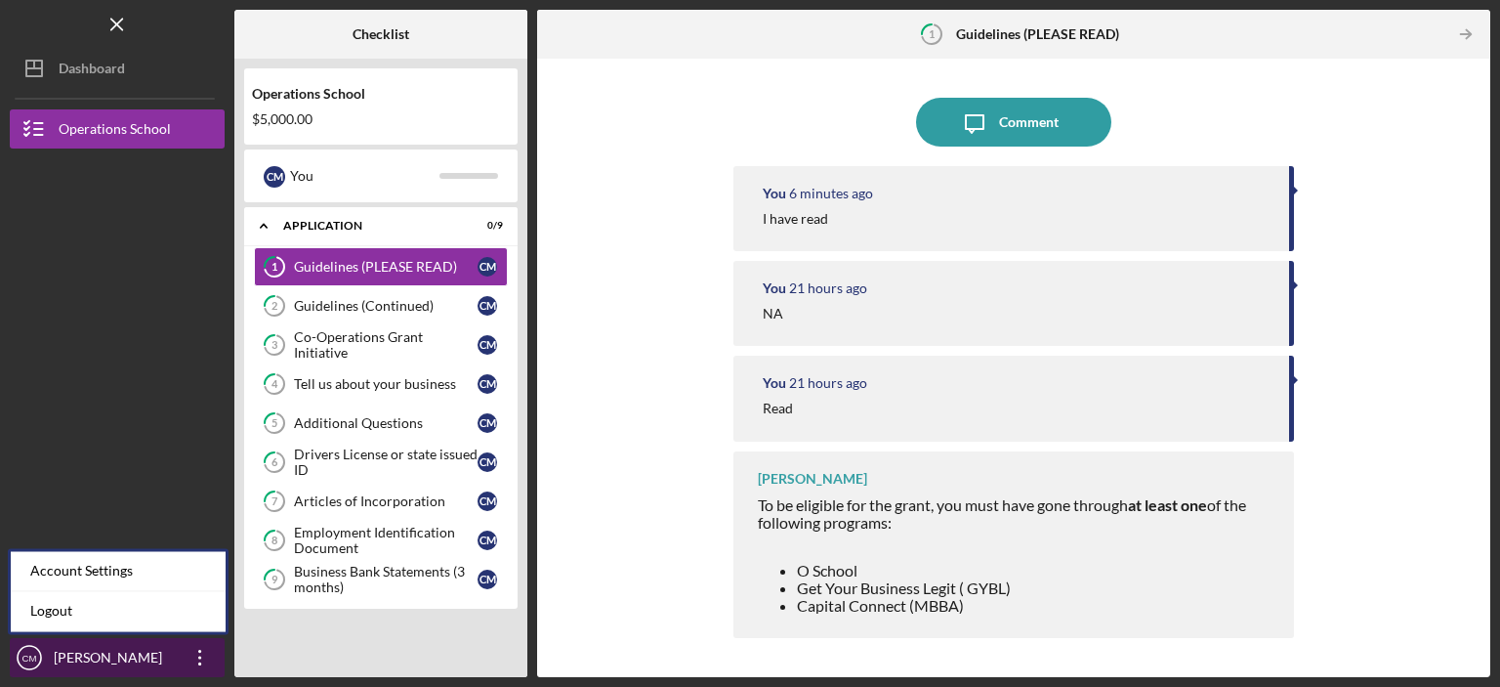
click at [104, 666] on div "CARMELA MCTYRE" at bounding box center [112, 660] width 127 height 44
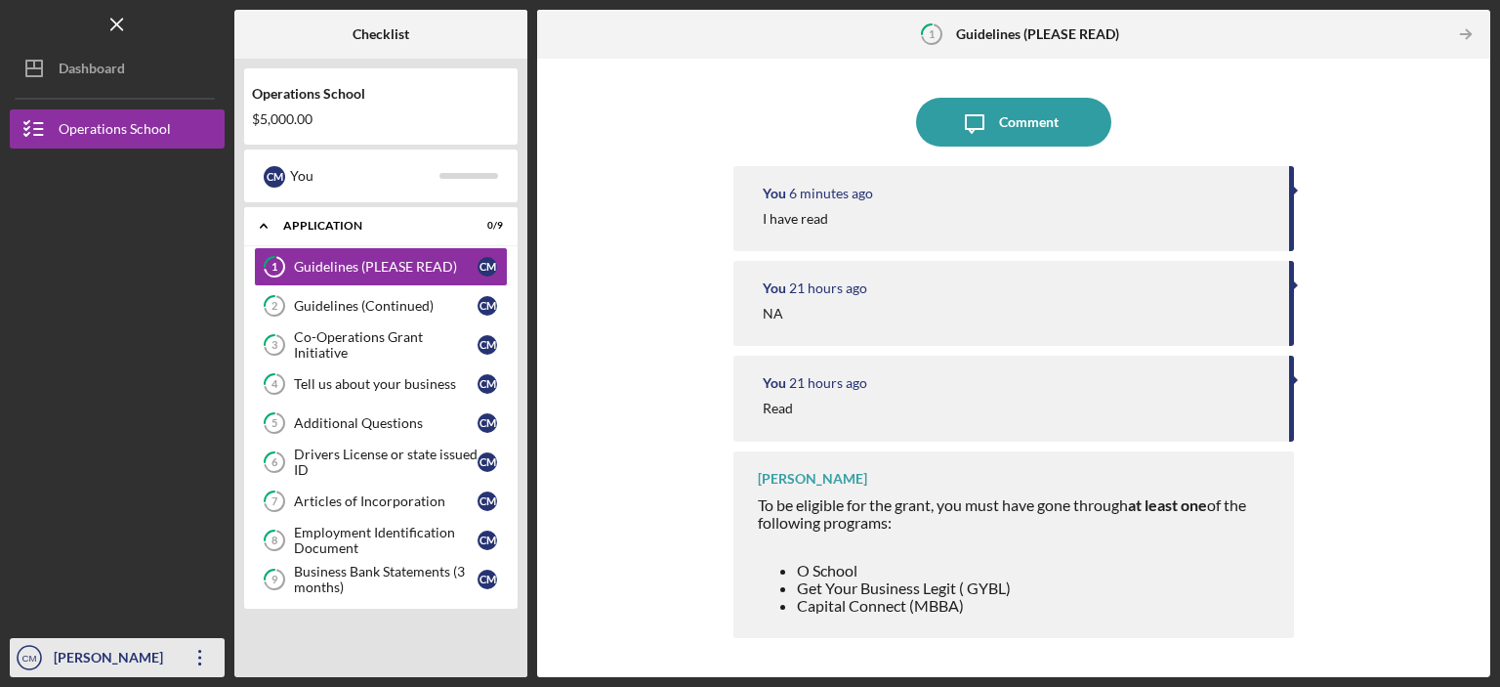
click at [98, 666] on div "CARMELA MCTYRE" at bounding box center [112, 660] width 127 height 44
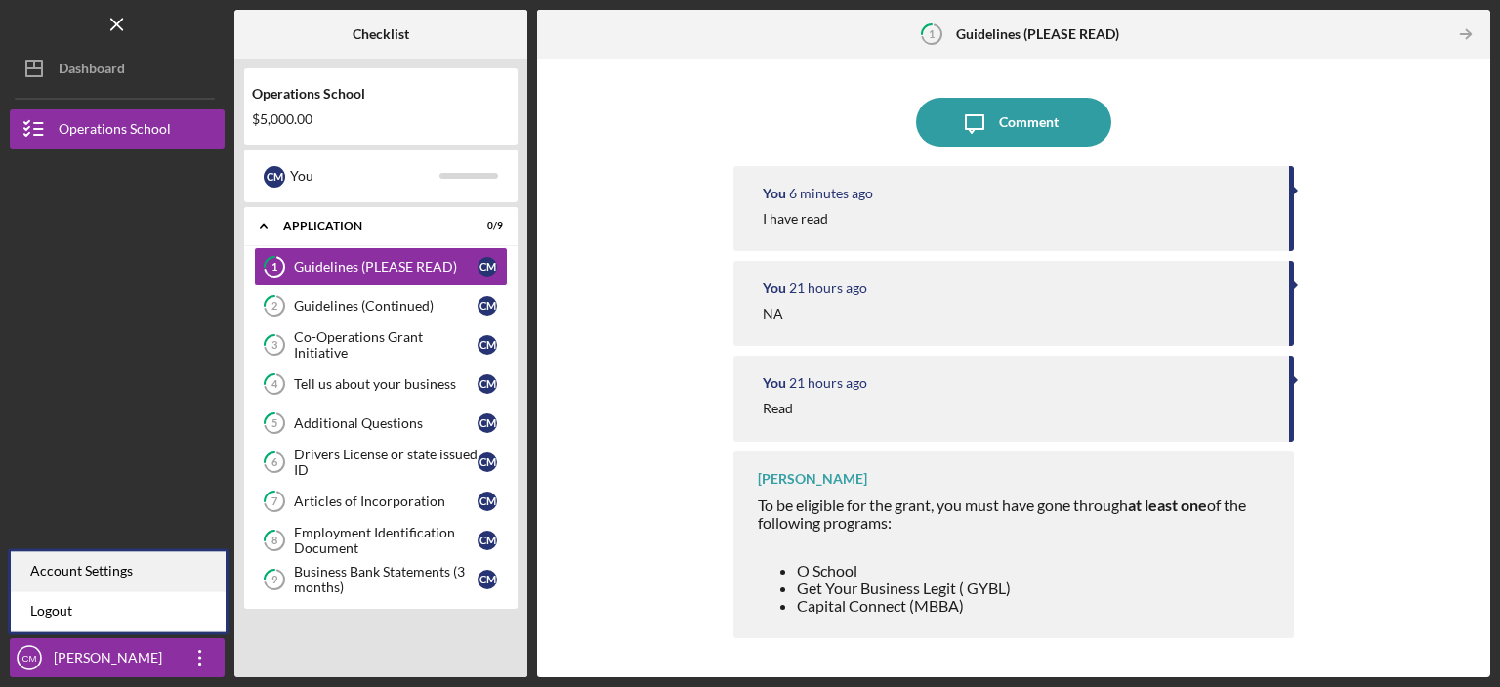
click at [83, 571] on div "Account Settings" at bounding box center [118, 571] width 215 height 40
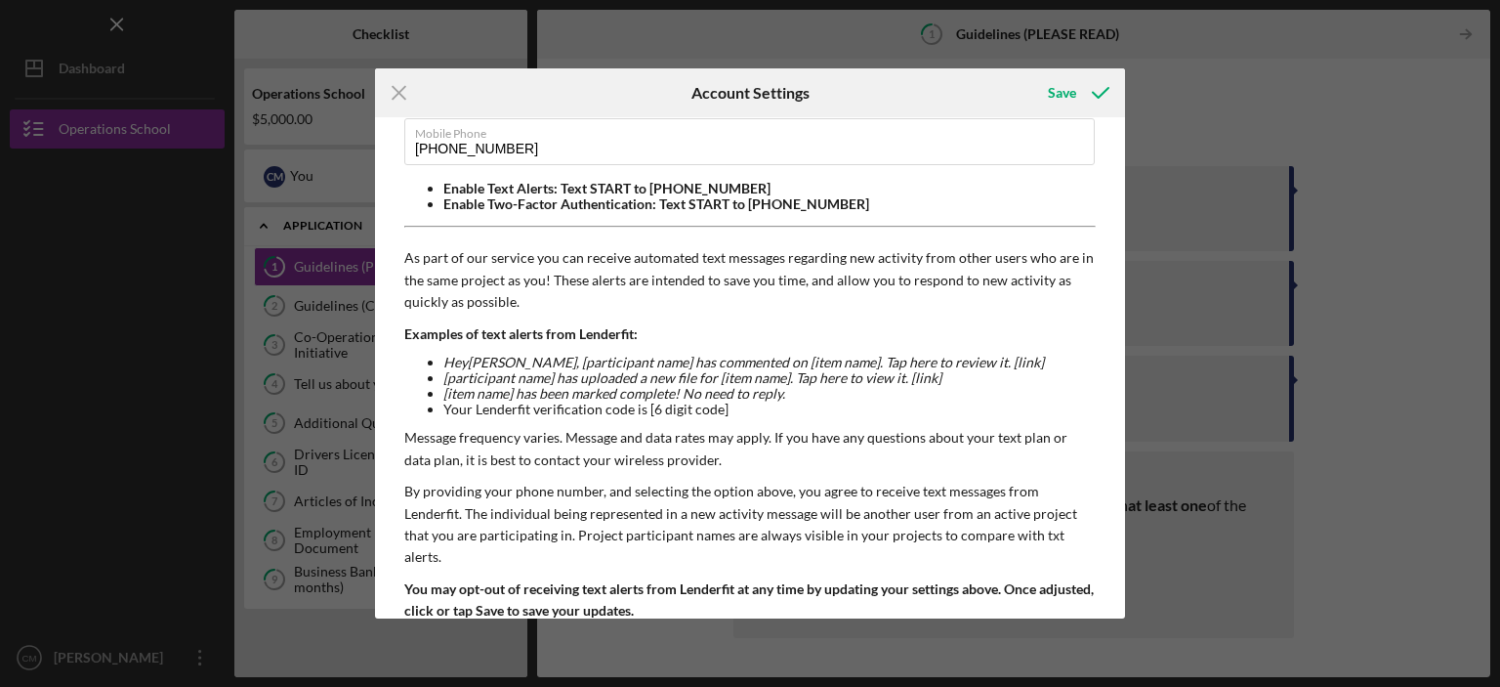
scroll to position [164, 0]
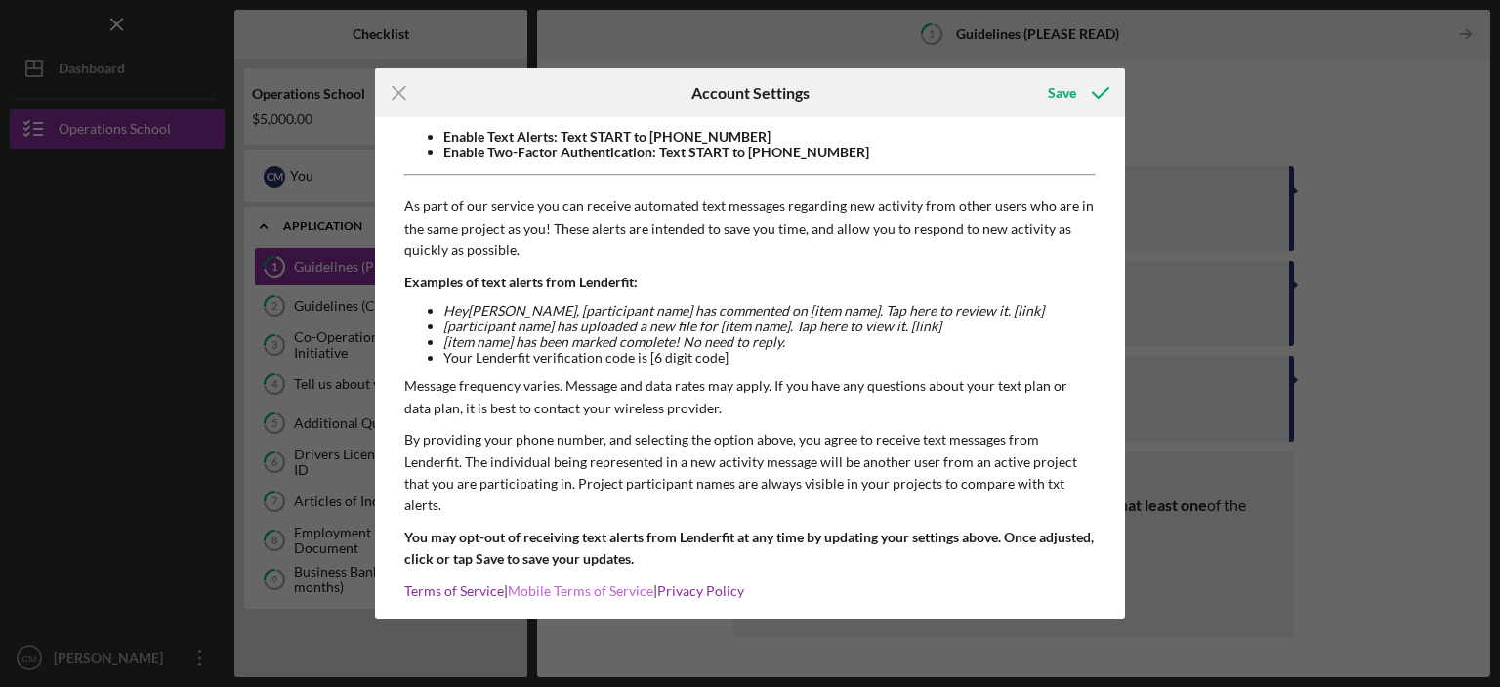
click at [553, 582] on link "Mobile Terms of Service" at bounding box center [581, 590] width 146 height 17
click at [1060, 90] on div "Save" at bounding box center [1062, 92] width 28 height 39
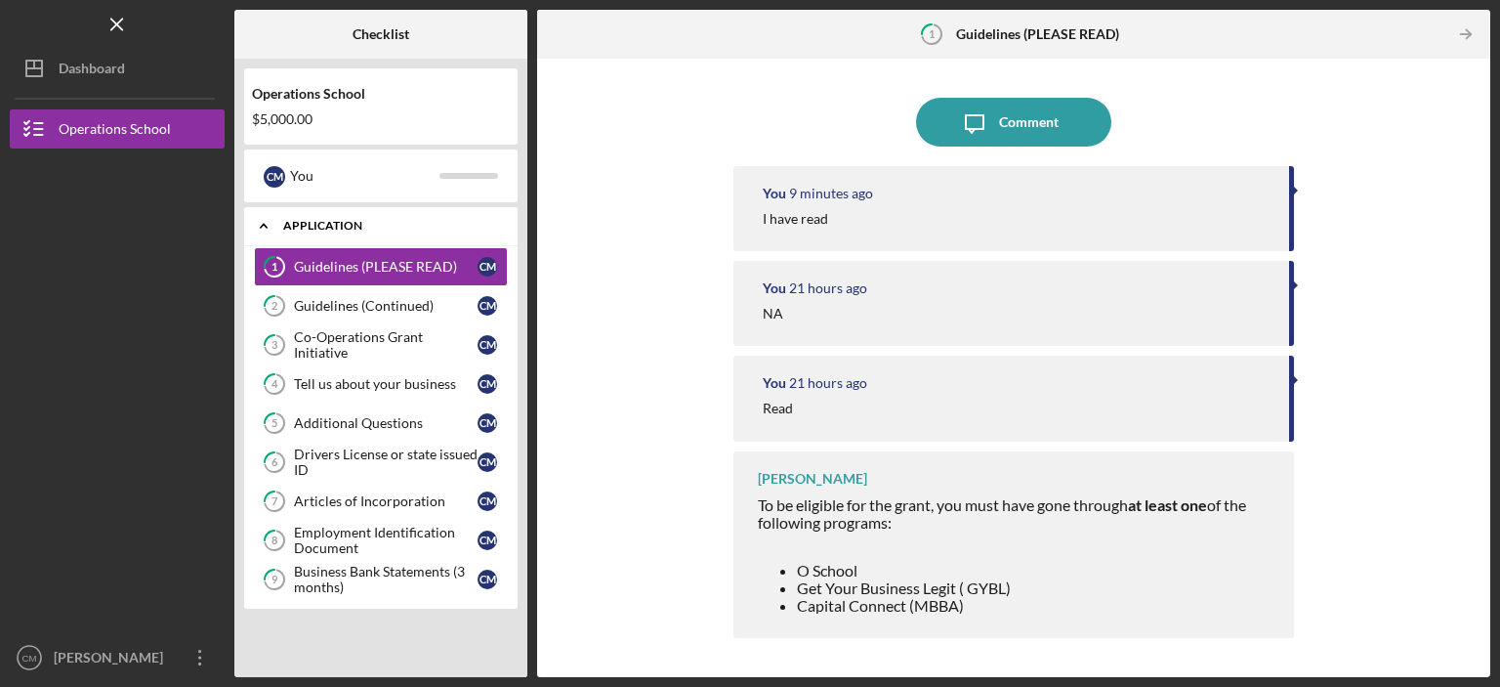
click at [490, 229] on div "Application" at bounding box center [388, 226] width 210 height 12
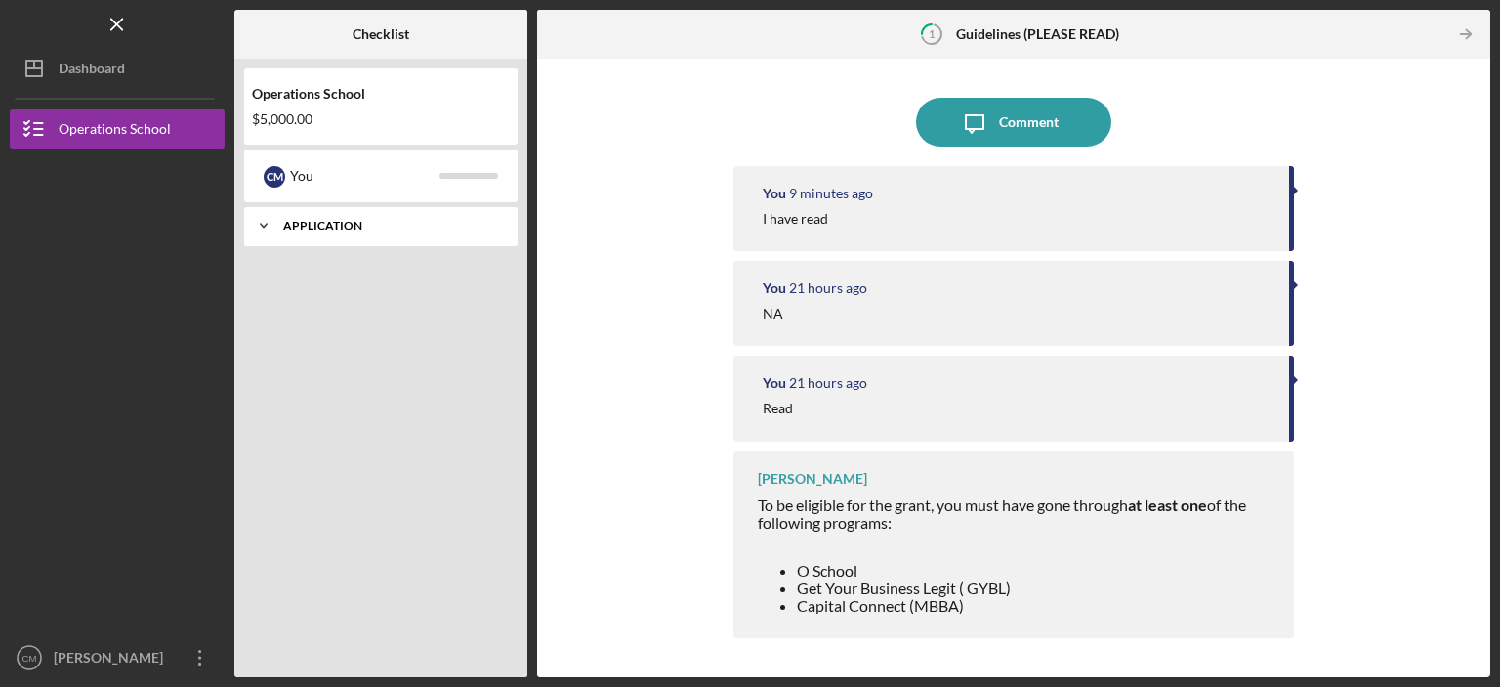
click at [490, 229] on div "Application" at bounding box center [388, 226] width 210 height 12
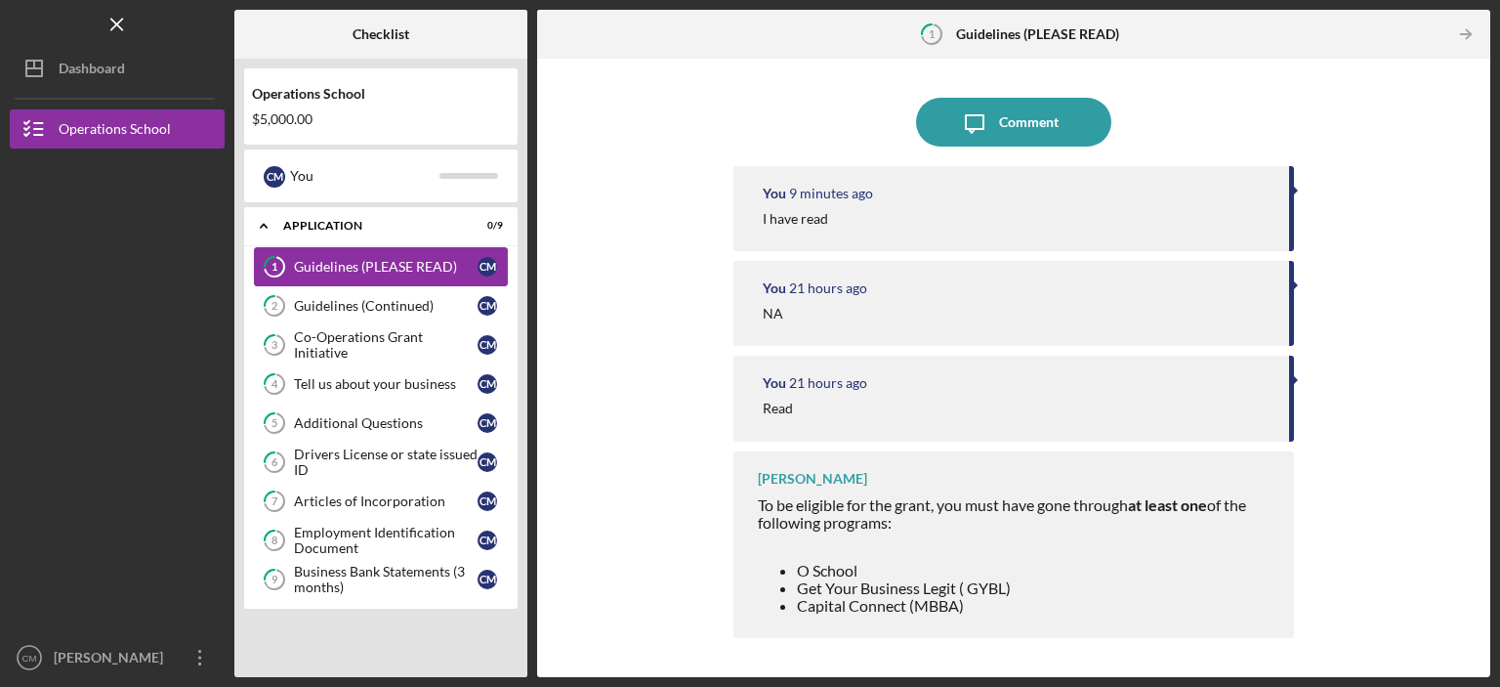
click at [287, 264] on icon "1" at bounding box center [274, 266] width 49 height 49
click at [1459, 37] on icon "Icon/Table Pagination Arrow" at bounding box center [1466, 35] width 44 height 44
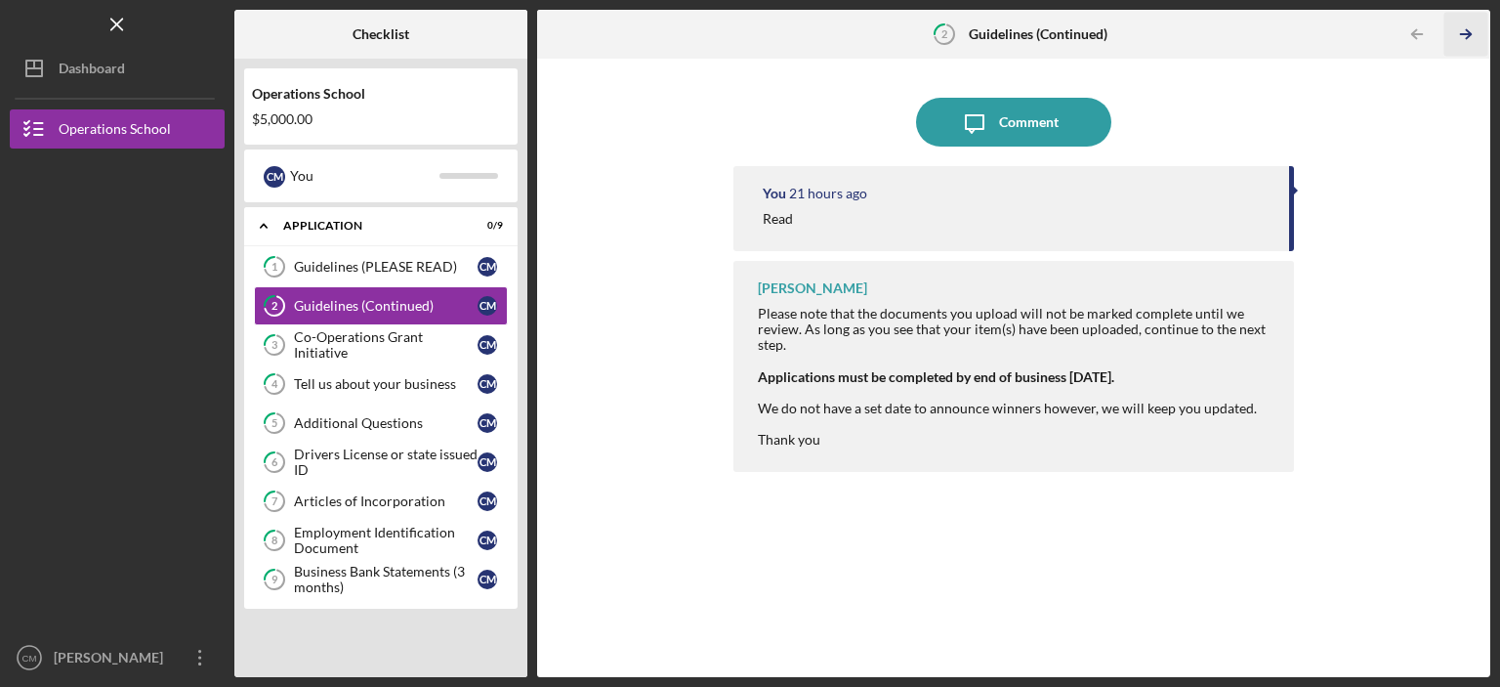
click at [1459, 39] on icon "Icon/Table Pagination Arrow" at bounding box center [1466, 35] width 44 height 44
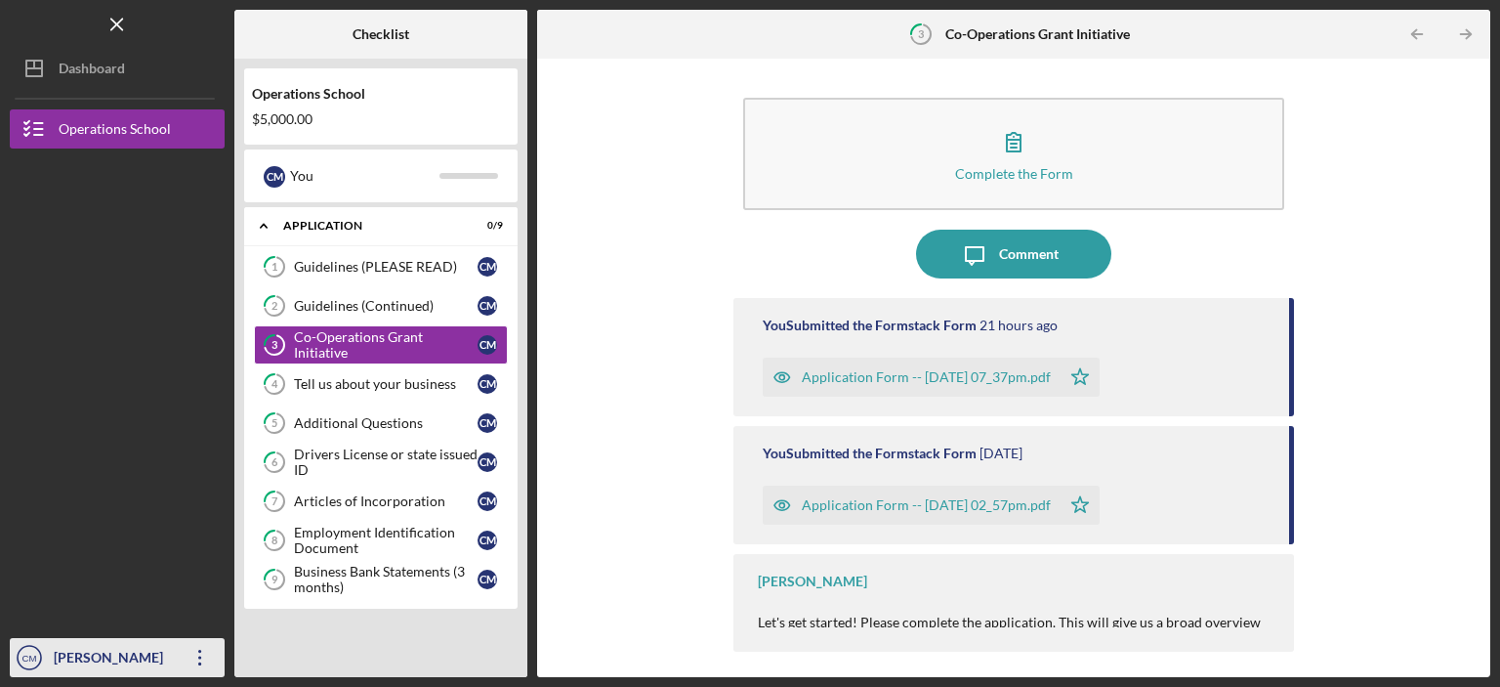
click at [92, 660] on div "CARMELA MCTYRE" at bounding box center [112, 660] width 127 height 44
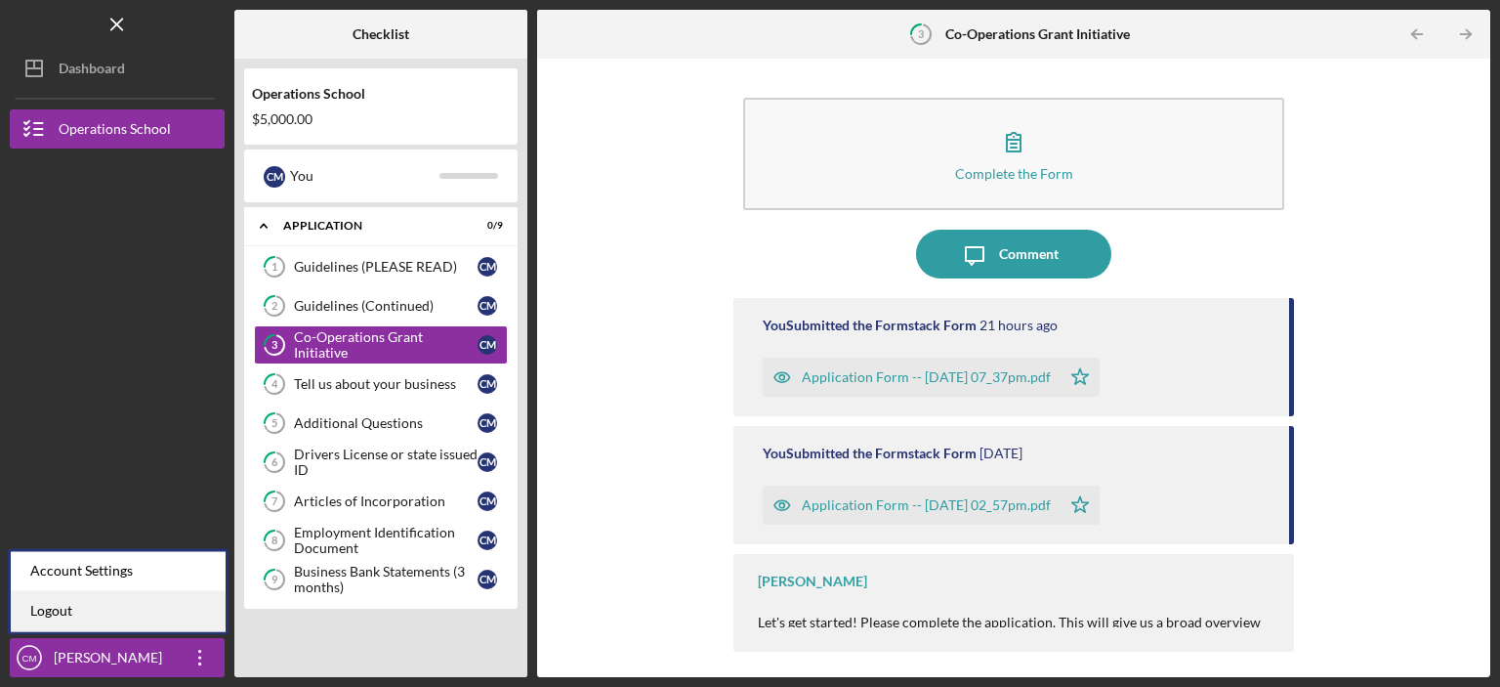
click at [61, 603] on link "Logout" at bounding box center [118, 611] width 215 height 40
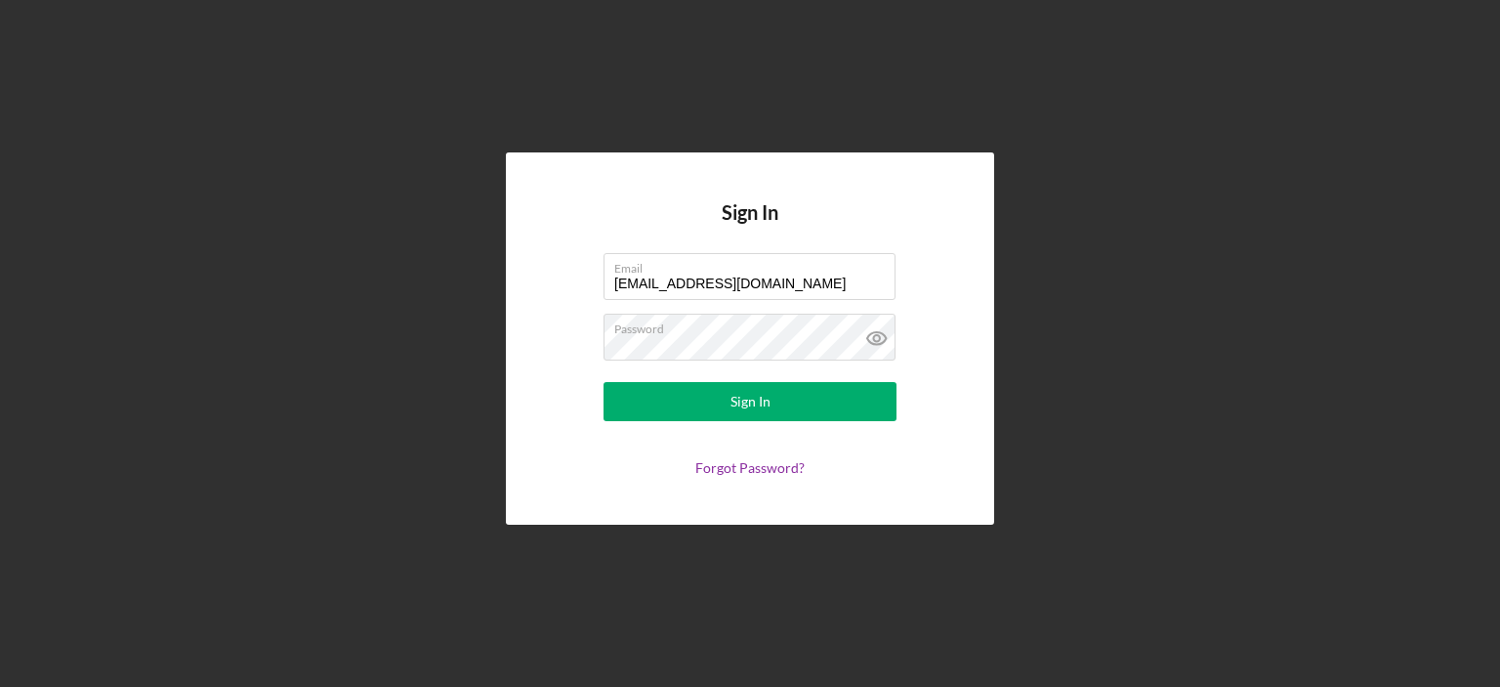
type input "carmelasculinary@gmail.com"
